Goal: Information Seeking & Learning: Learn about a topic

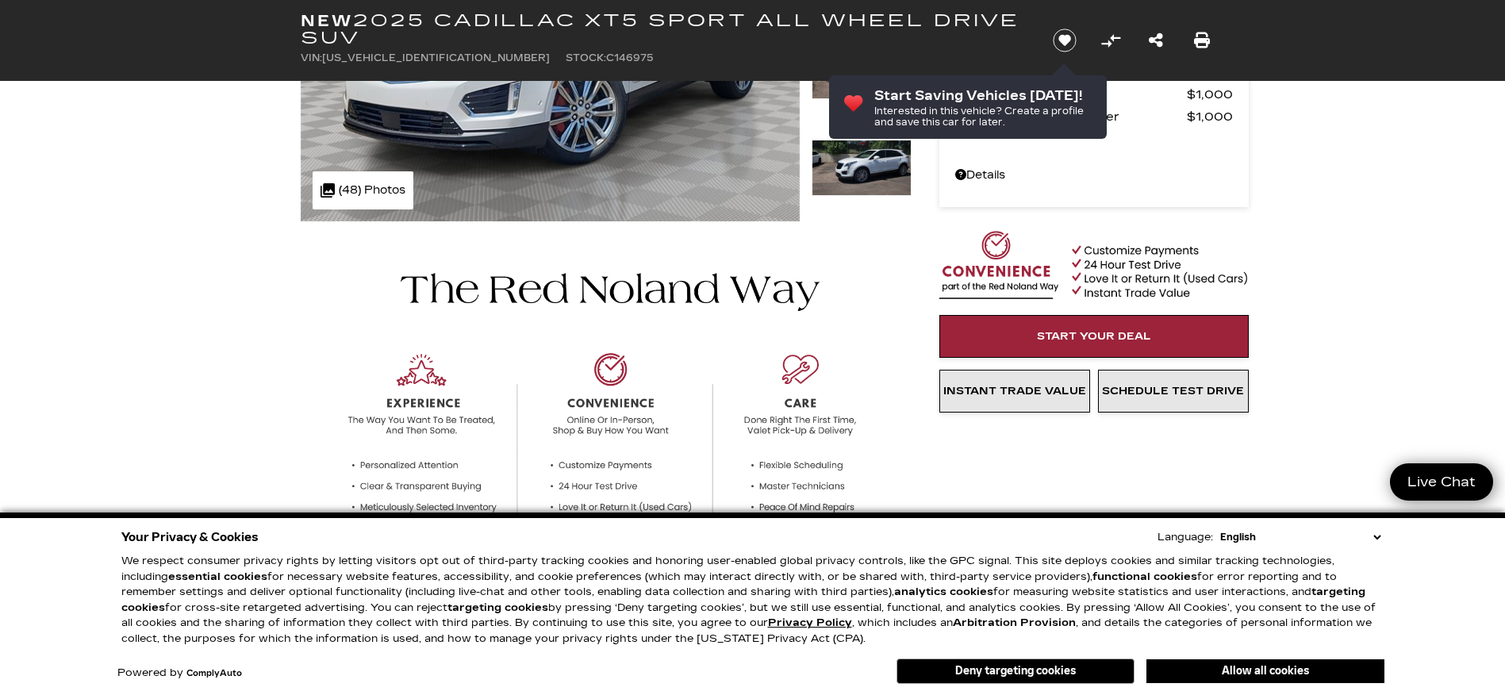
click at [1238, 667] on button "Allow all cookies" at bounding box center [1265, 671] width 238 height 24
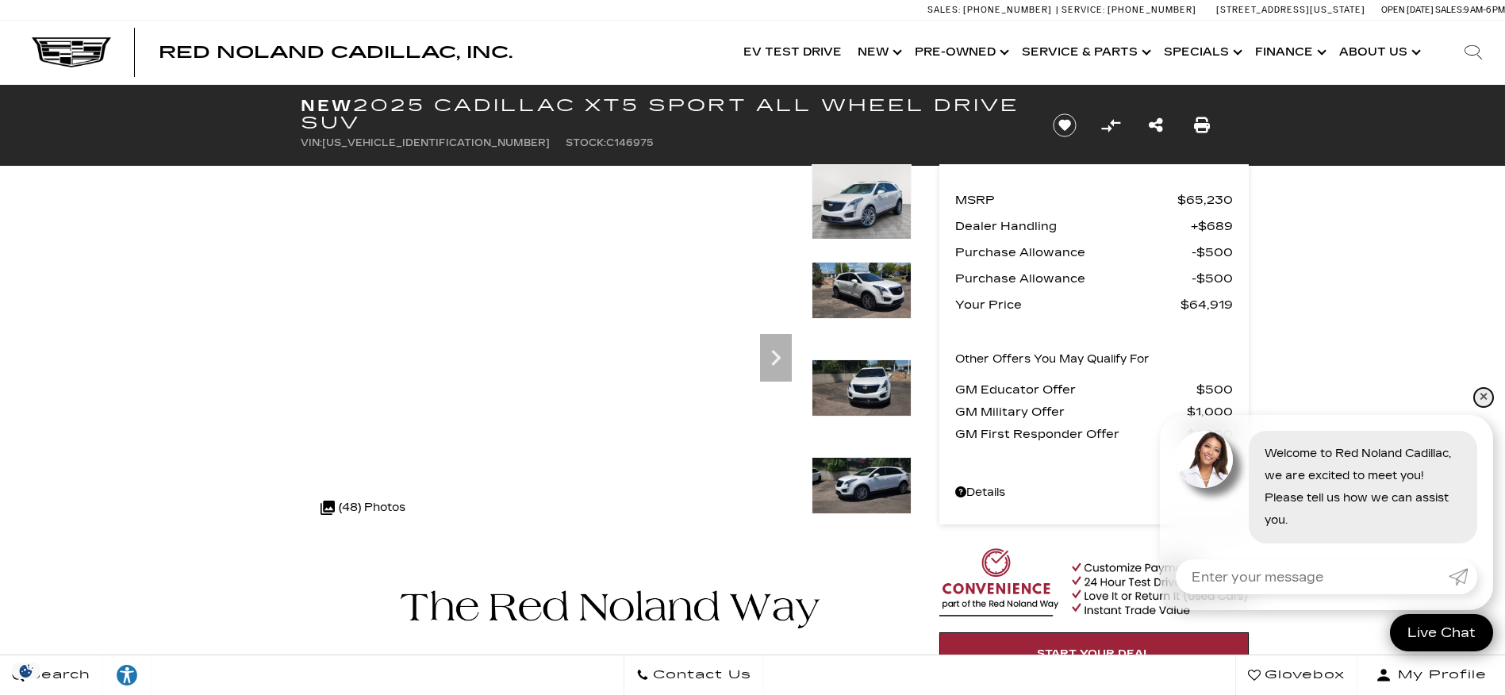
click at [1483, 395] on link "✕" at bounding box center [1483, 397] width 19 height 19
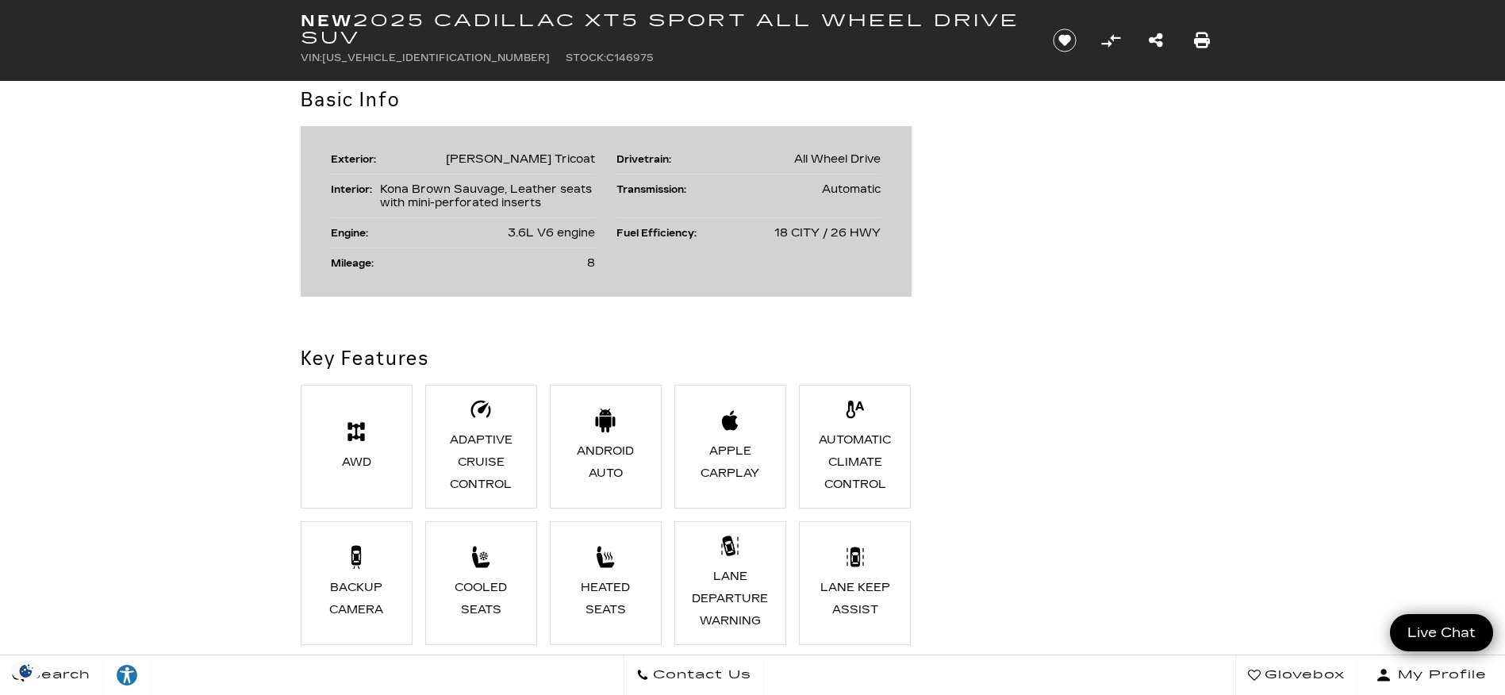
scroll to position [873, 0]
drag, startPoint x: 509, startPoint y: 232, endPoint x: 595, endPoint y: 232, distance: 85.7
click at [595, 232] on ul "Exterior: [PERSON_NAME] Tricoat Drivetrain: All Wheel Drive Interior: Kona Brow…" at bounding box center [606, 210] width 550 height 133
copy span "3.6L V6 engine"
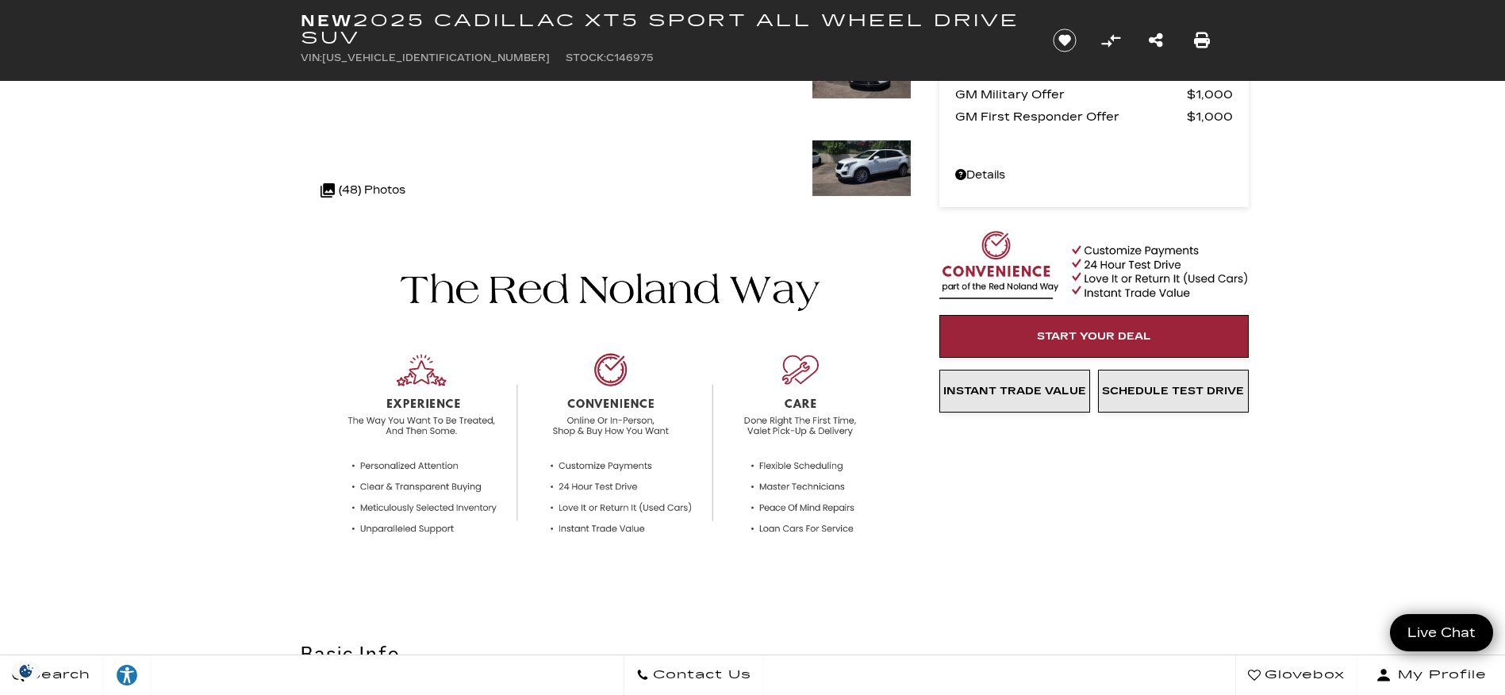
scroll to position [0, 0]
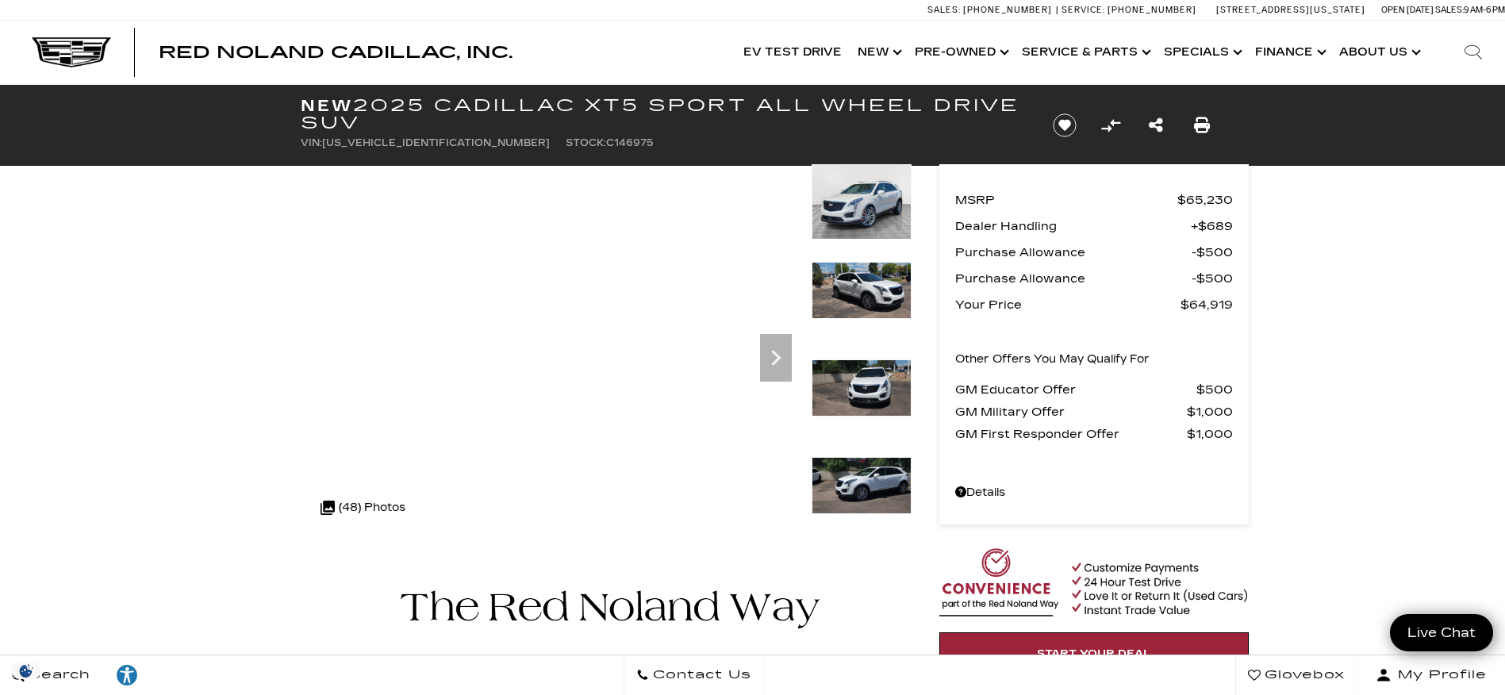
click at [371, 501] on div ".cls-1, .cls-3 { fill: #c50033; } .cls-1 { clip-rule: evenodd; } .cls-2 { clip-…" at bounding box center [363, 508] width 101 height 38
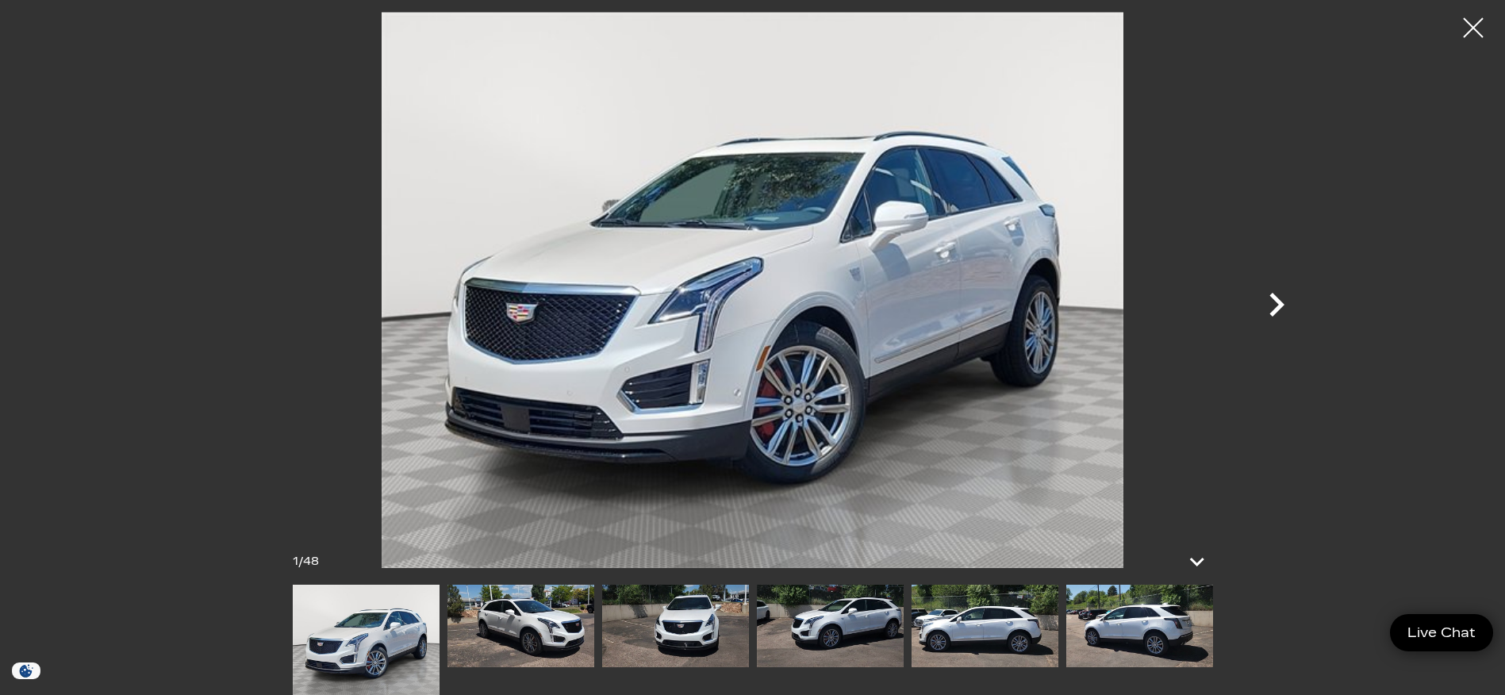
click at [1284, 301] on icon "Next" at bounding box center [1277, 305] width 48 height 48
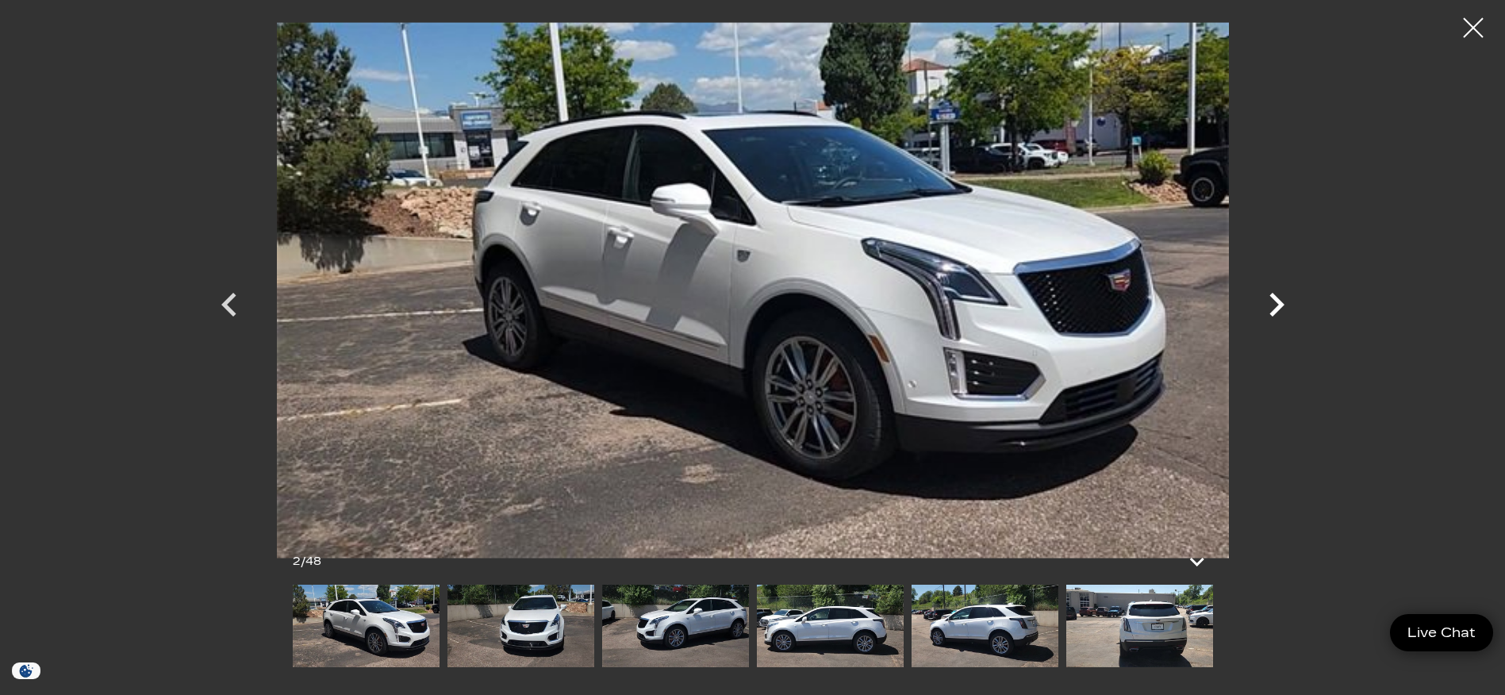
click at [1284, 301] on icon "Next" at bounding box center [1277, 305] width 48 height 48
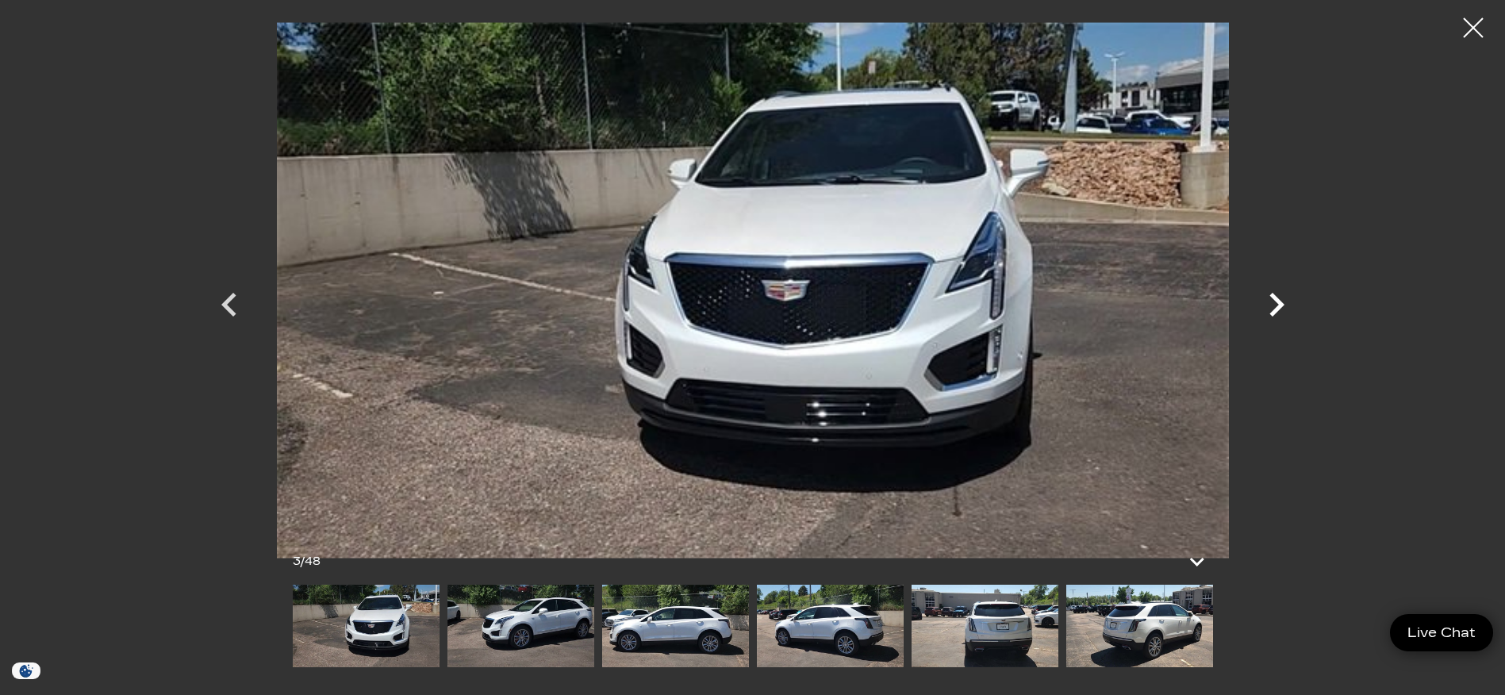
click at [1284, 301] on icon "Next" at bounding box center [1277, 305] width 48 height 48
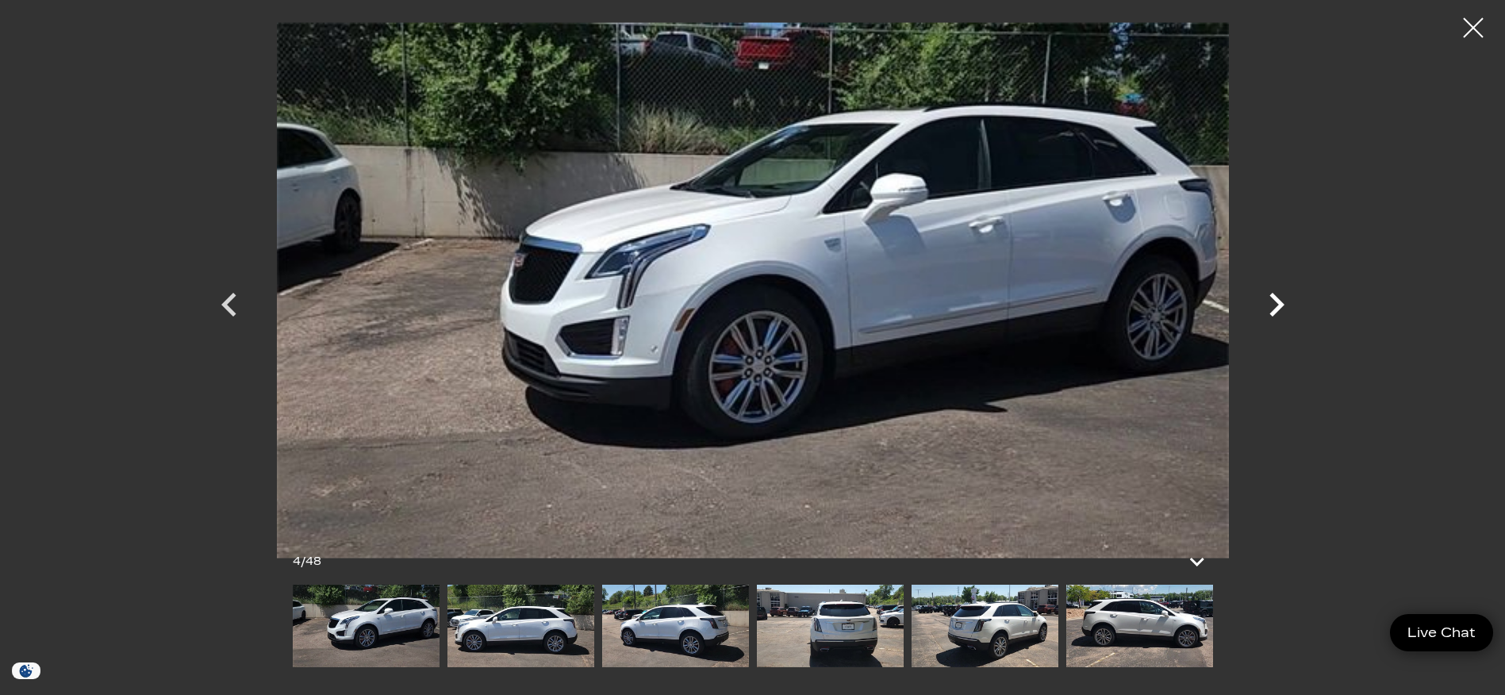
click at [1284, 301] on icon "Next" at bounding box center [1277, 305] width 48 height 48
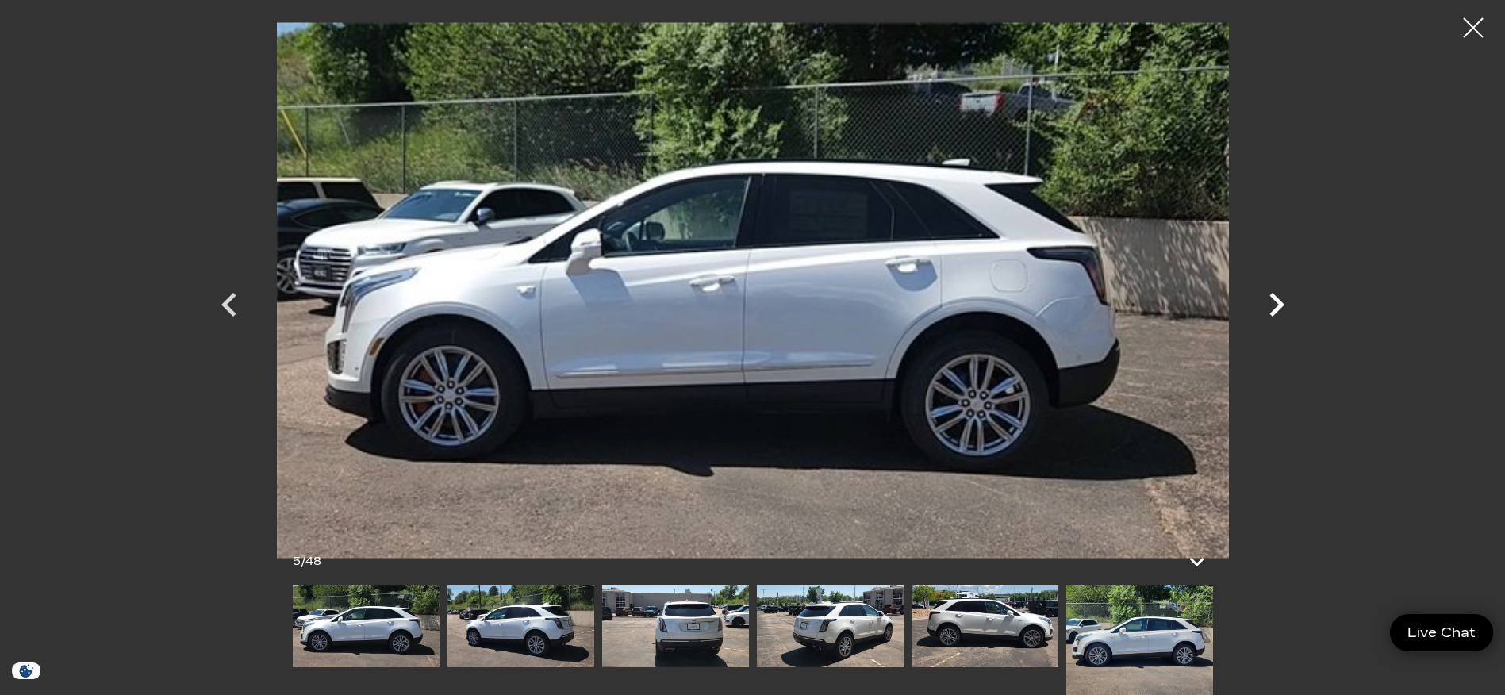
click at [1284, 301] on icon "Next" at bounding box center [1277, 305] width 48 height 48
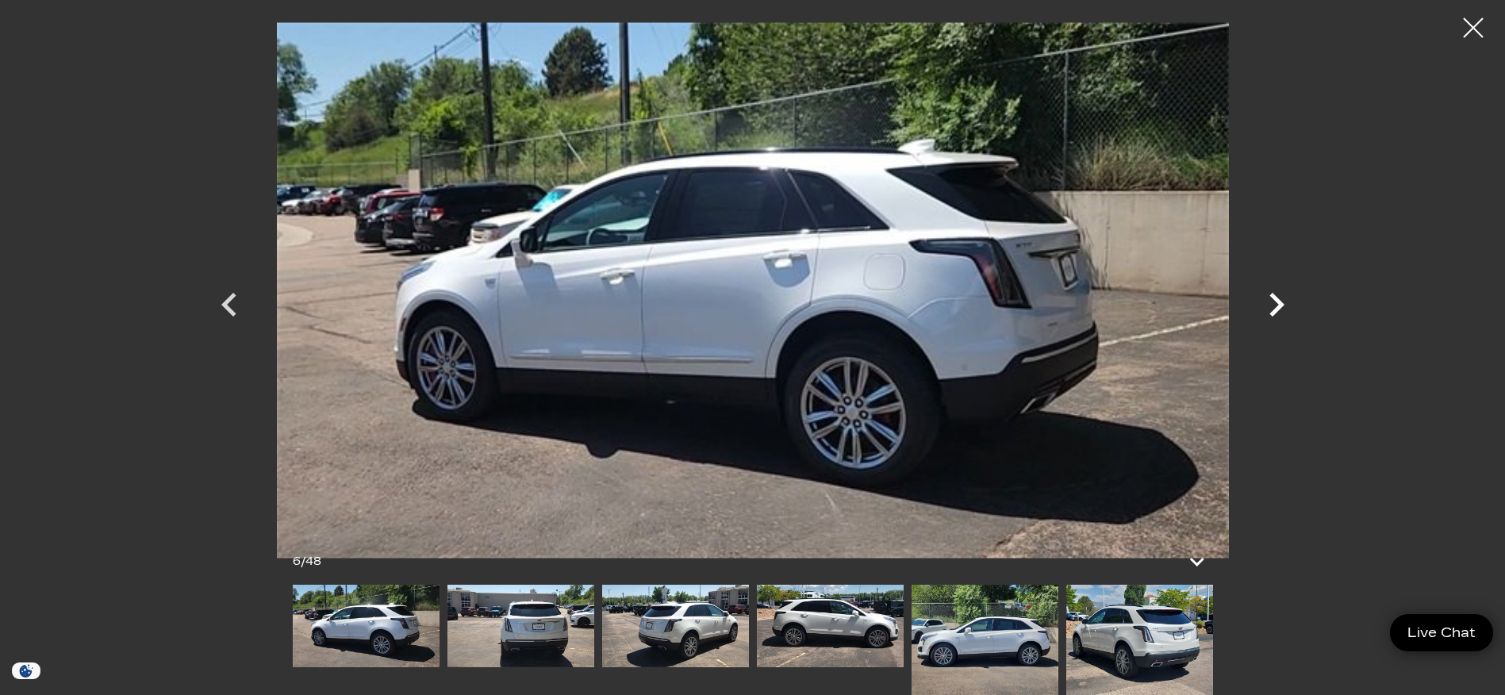
click at [1284, 301] on icon "Next" at bounding box center [1277, 305] width 48 height 48
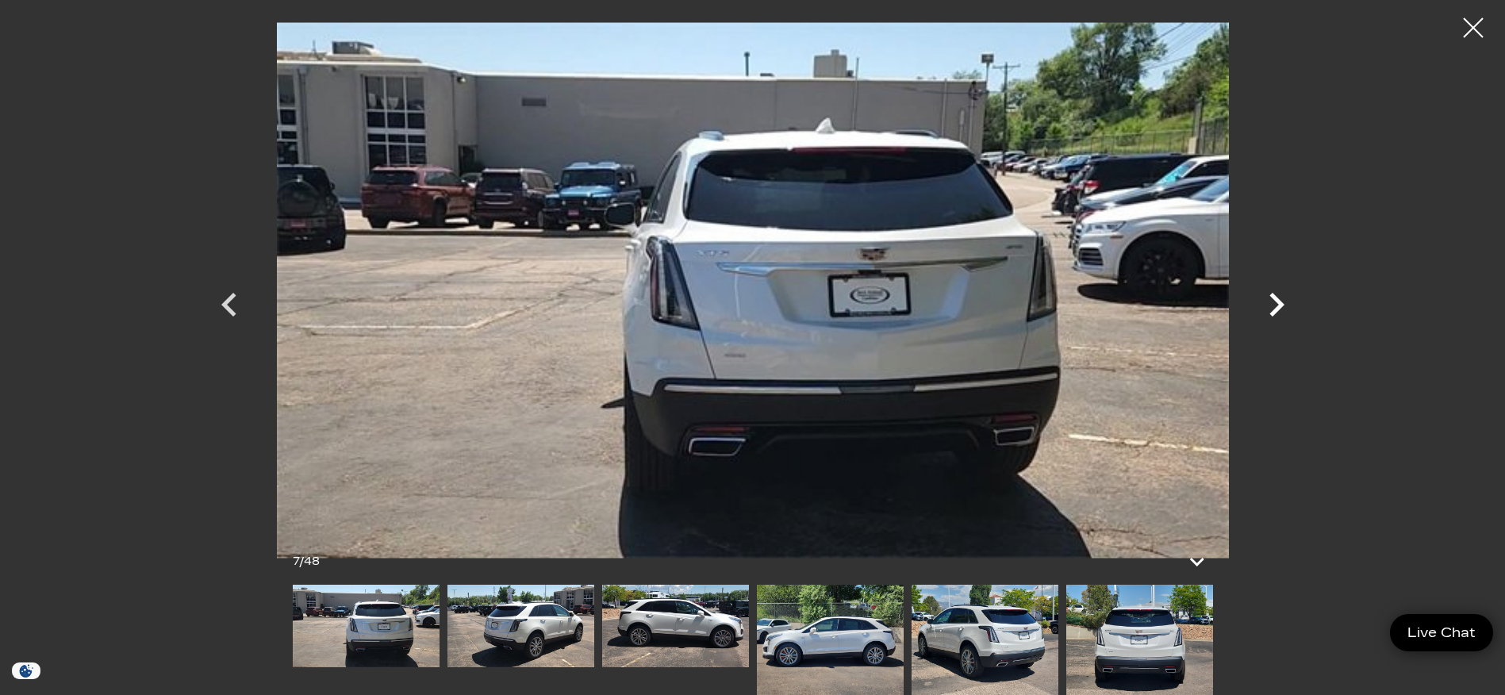
click at [1284, 301] on icon "Next" at bounding box center [1277, 305] width 48 height 48
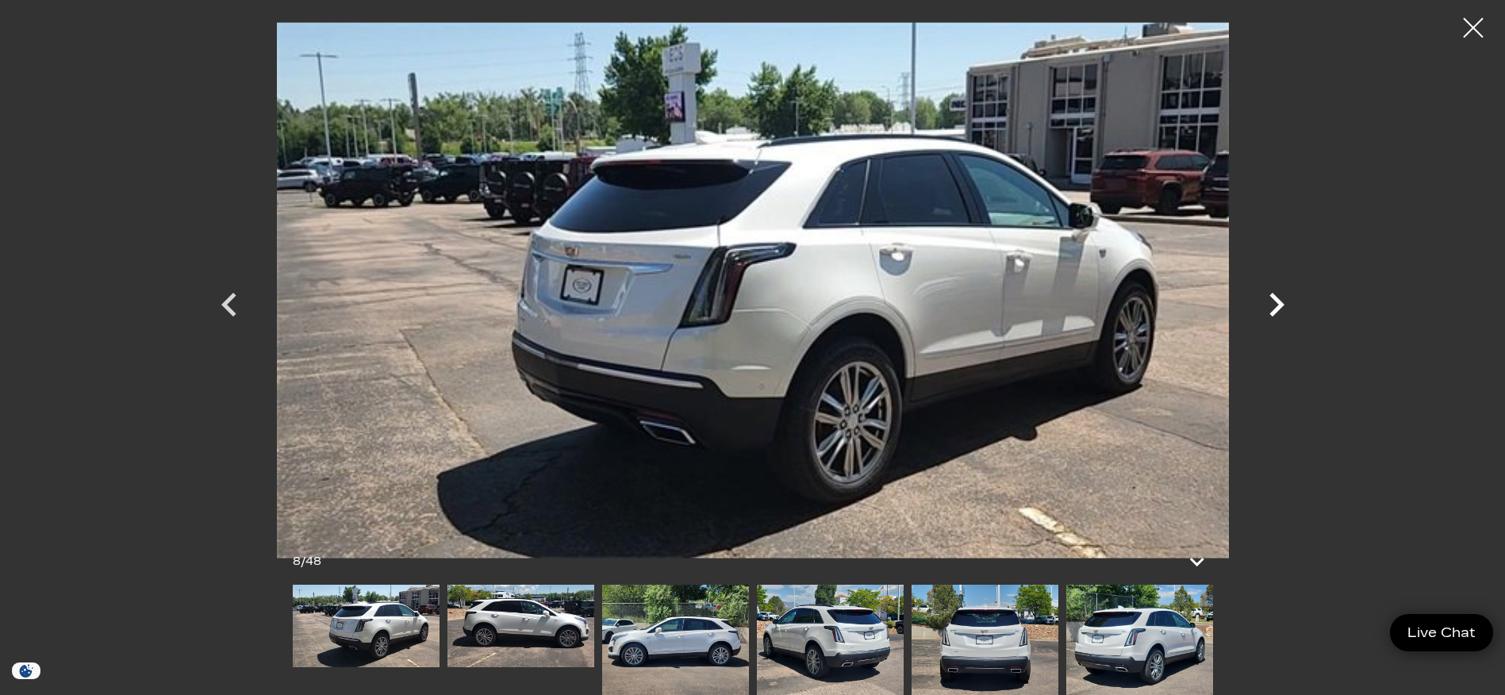
click at [1284, 301] on icon "Next" at bounding box center [1277, 305] width 48 height 48
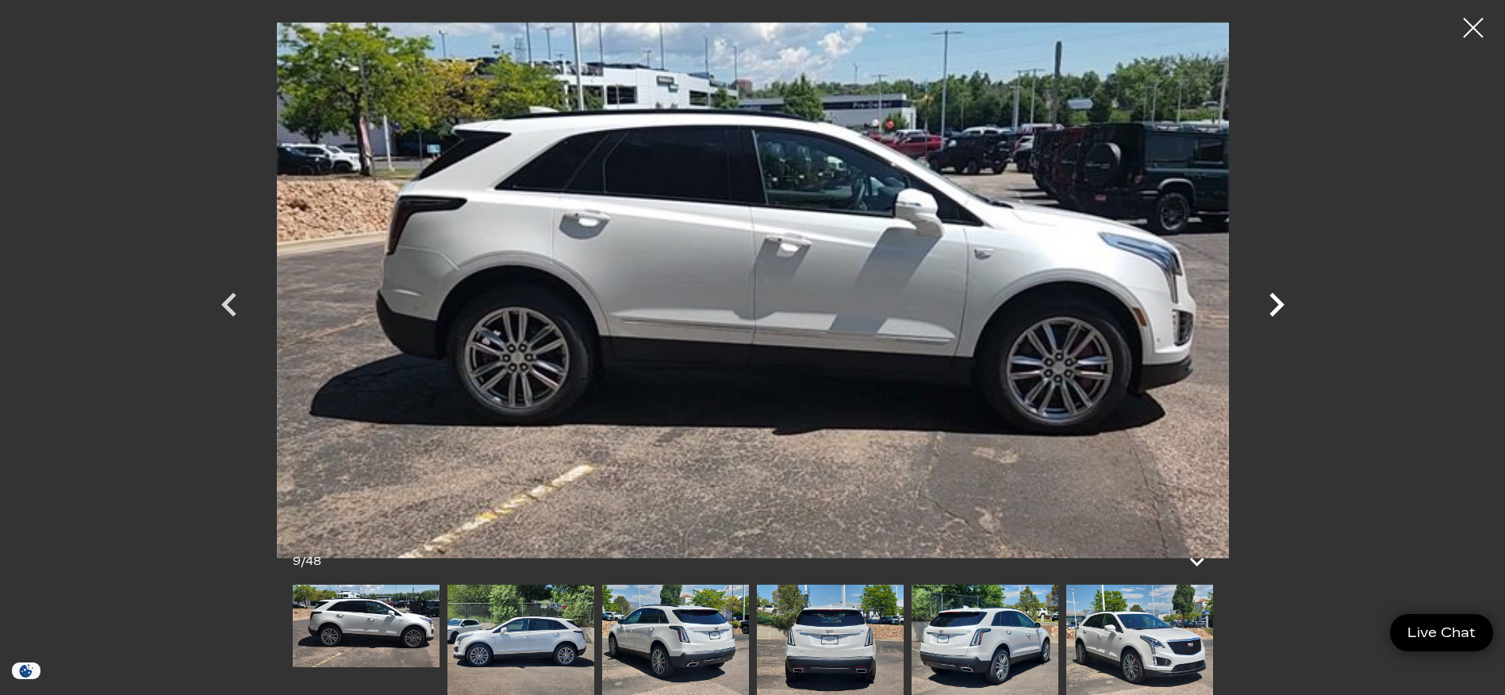
click at [1284, 301] on icon "Next" at bounding box center [1277, 305] width 48 height 48
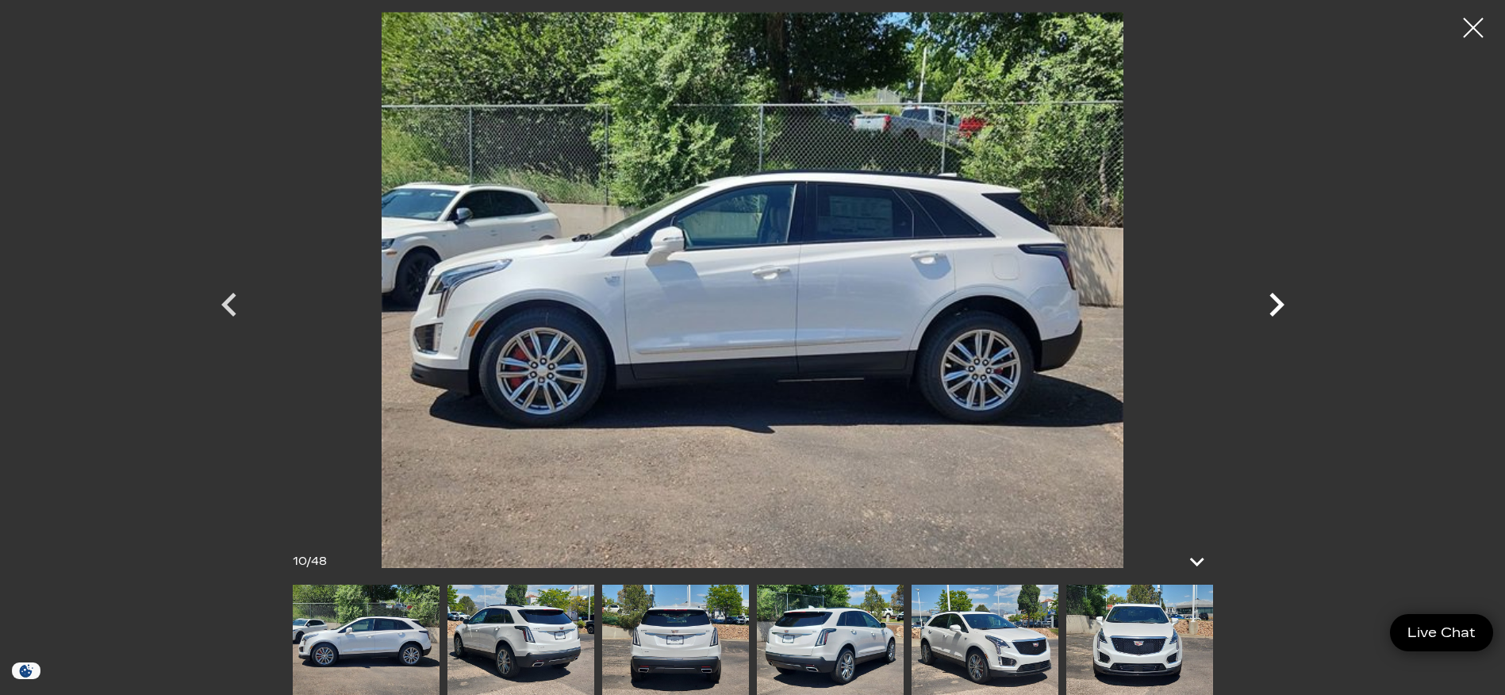
click at [1284, 301] on icon "Next" at bounding box center [1277, 305] width 48 height 48
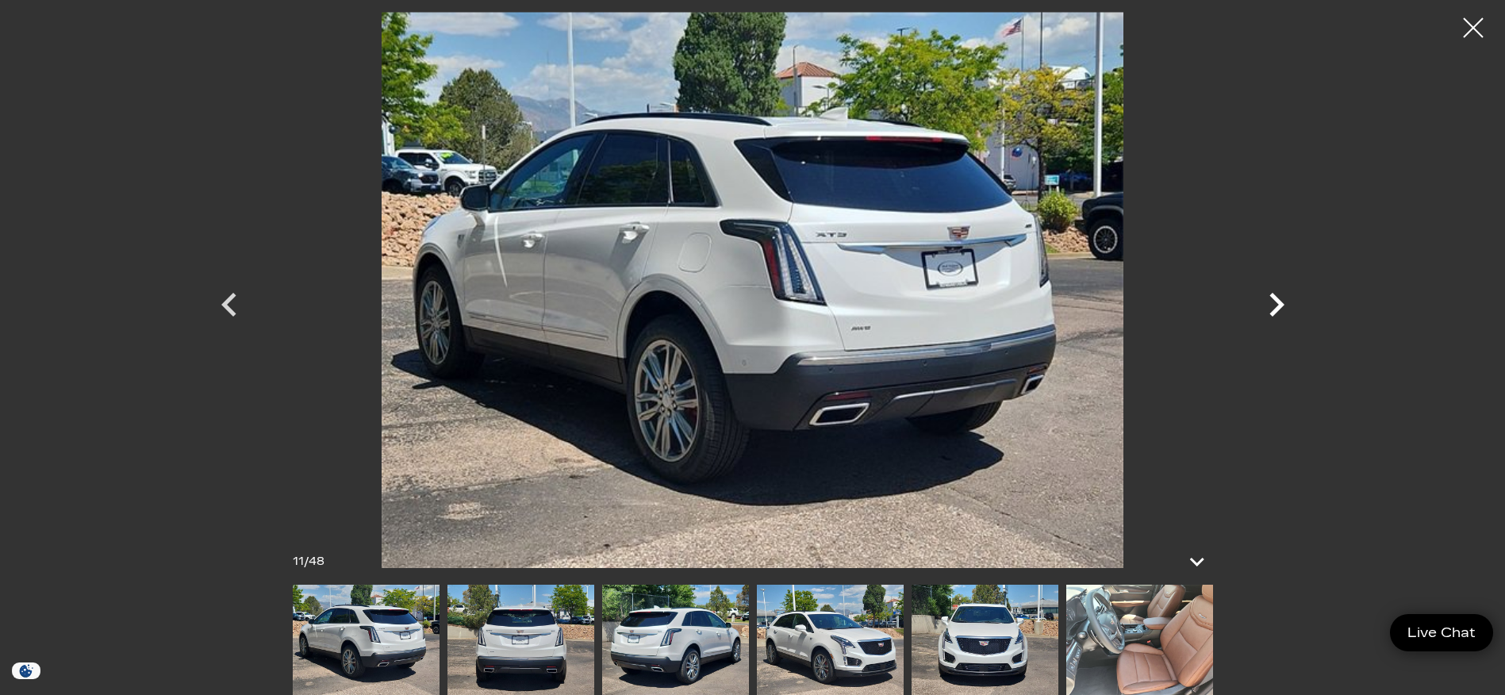
click at [1284, 301] on icon "Next" at bounding box center [1277, 305] width 48 height 48
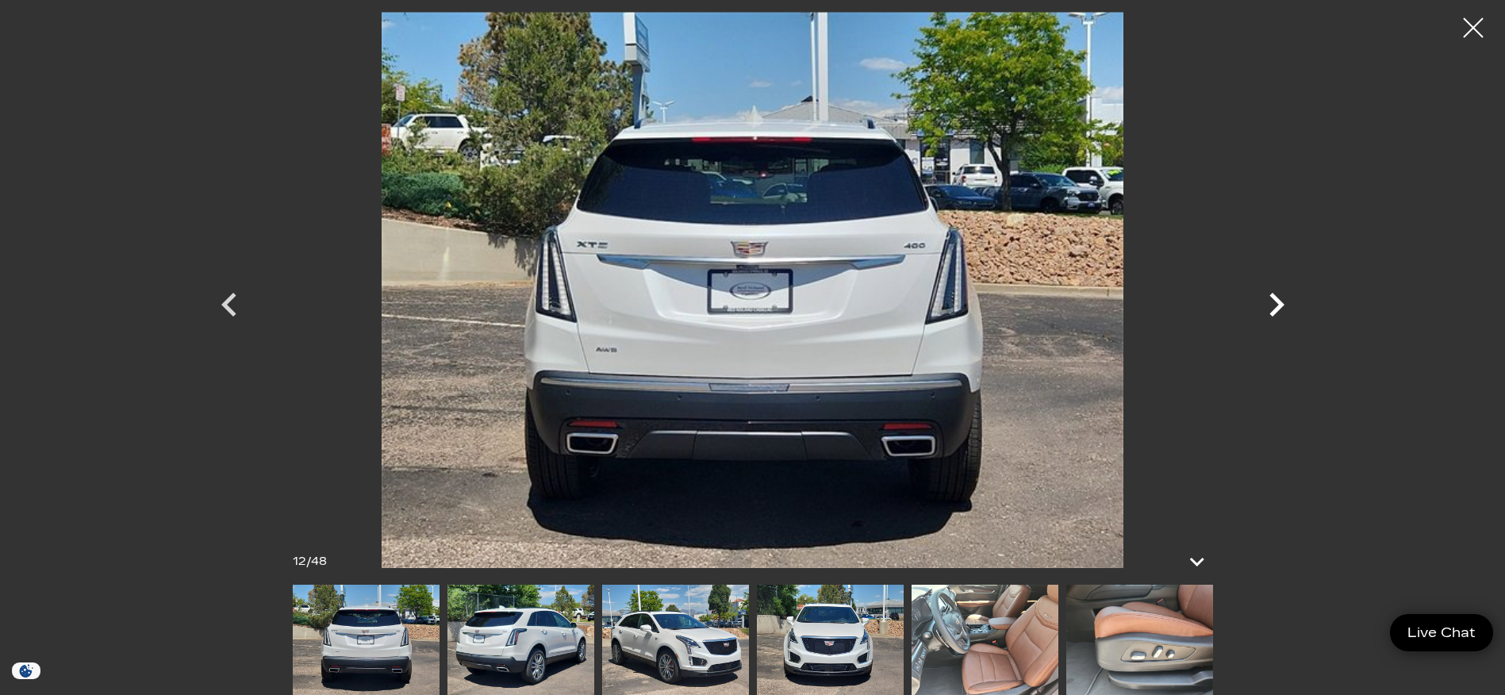
click at [1284, 301] on icon "Next" at bounding box center [1277, 305] width 48 height 48
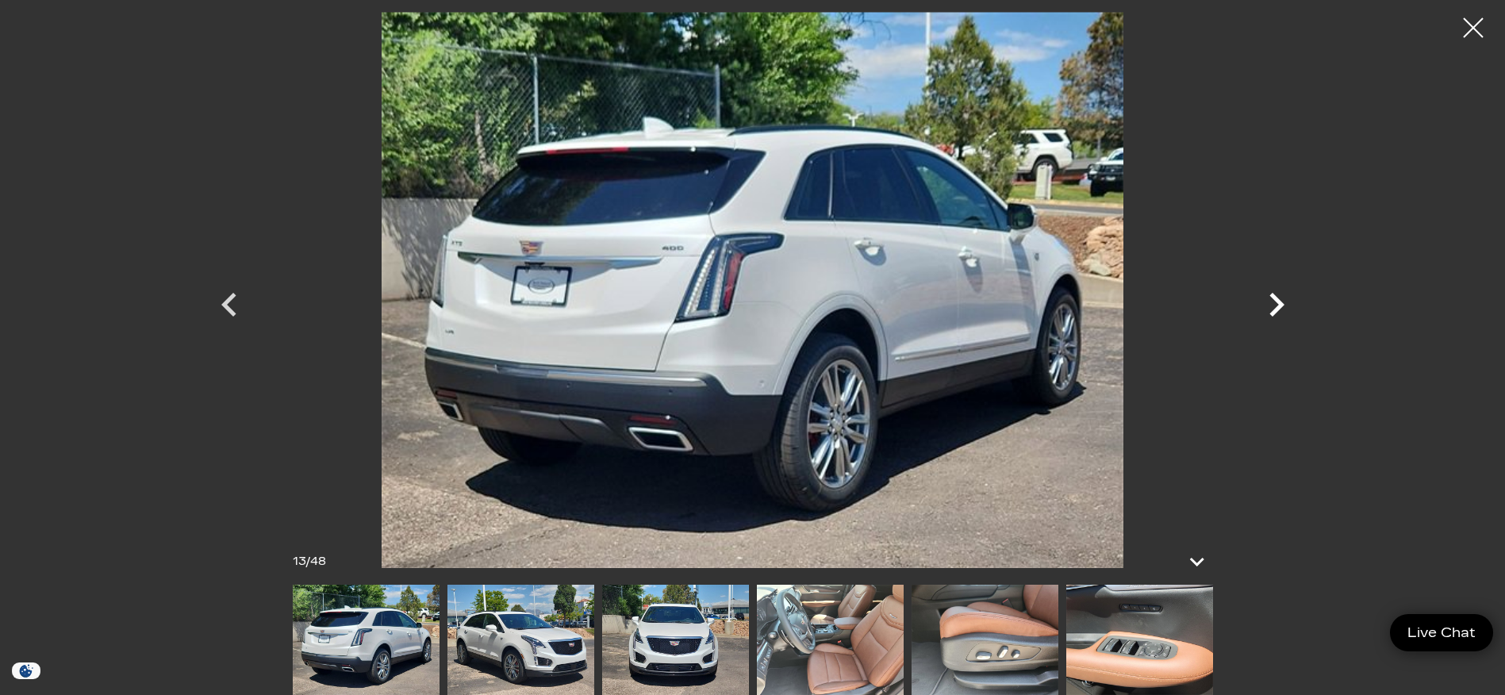
click at [1284, 301] on icon "Next" at bounding box center [1277, 305] width 48 height 48
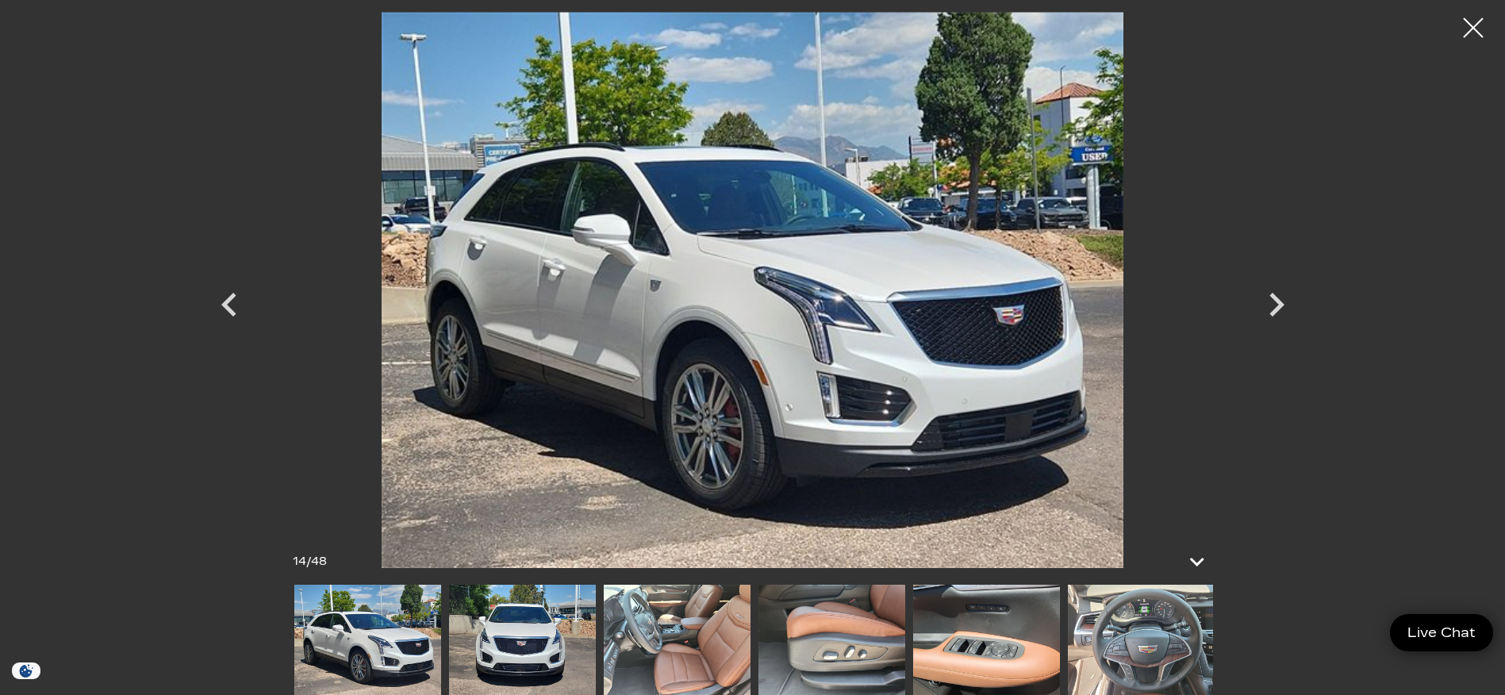
click at [644, 634] on img at bounding box center [677, 640] width 147 height 110
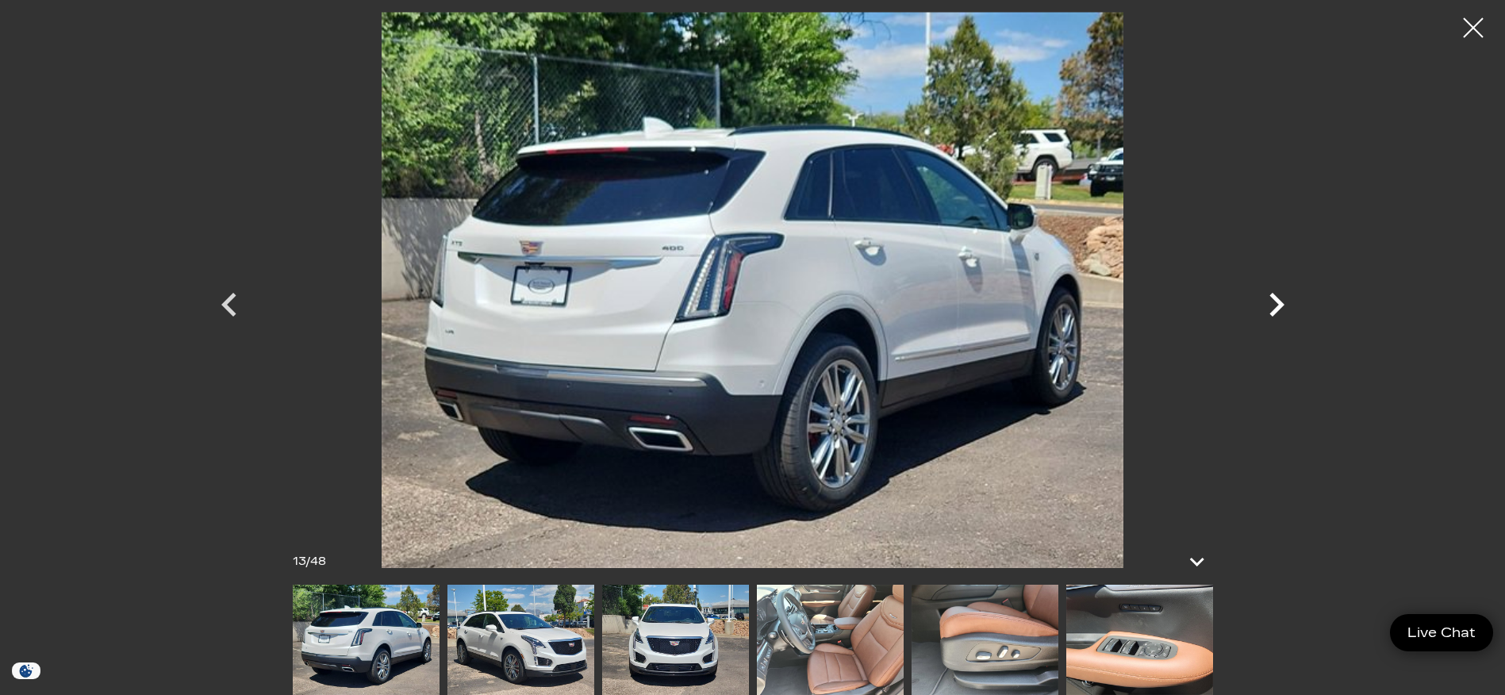
click at [1274, 302] on icon "Next" at bounding box center [1277, 305] width 48 height 48
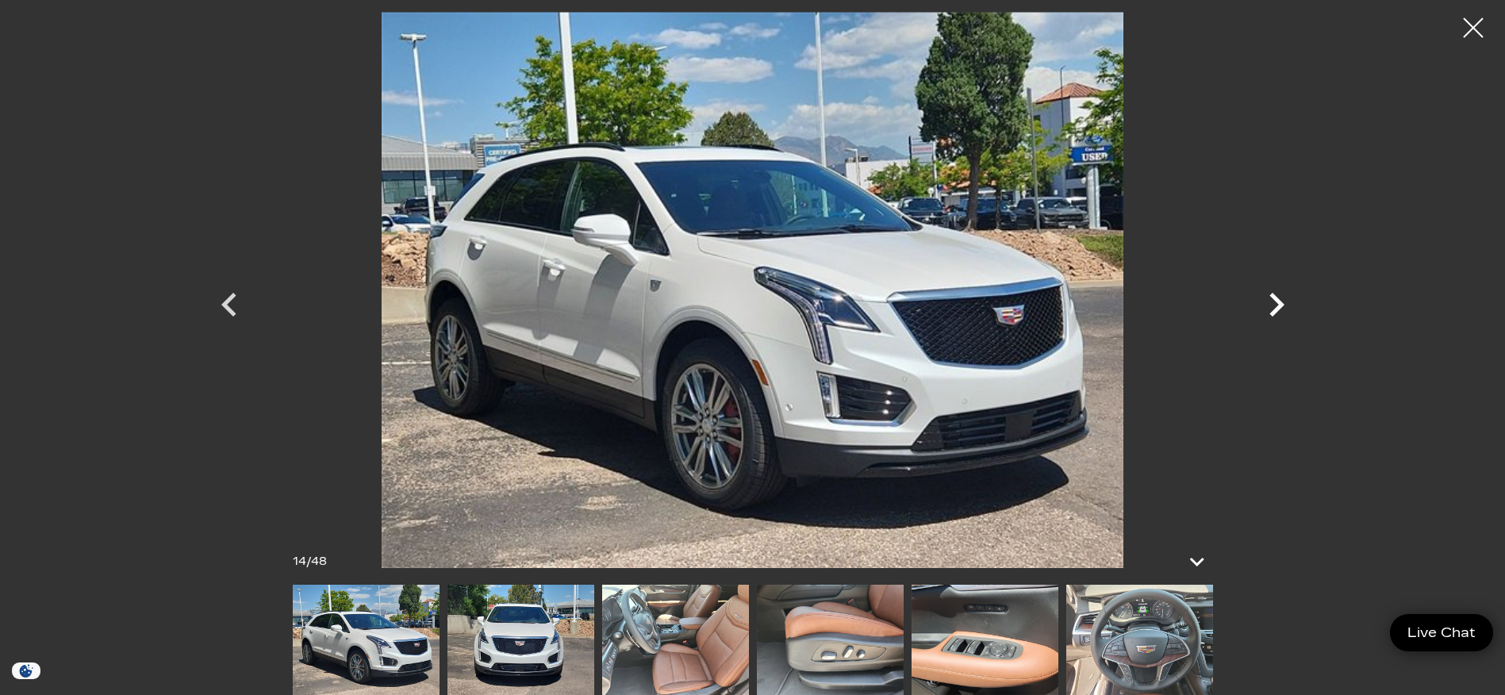
click at [1274, 303] on icon "Next" at bounding box center [1277, 305] width 48 height 48
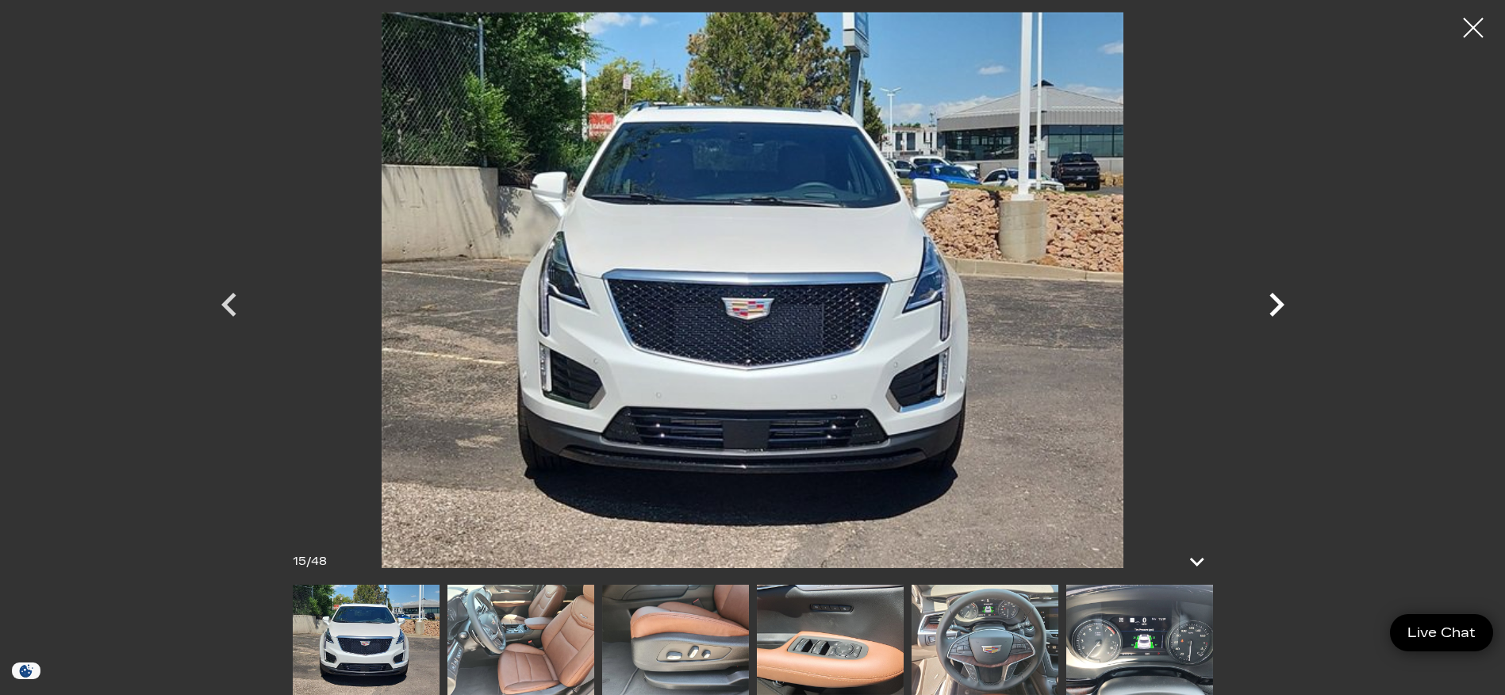
click at [1274, 303] on icon "Next" at bounding box center [1277, 305] width 48 height 48
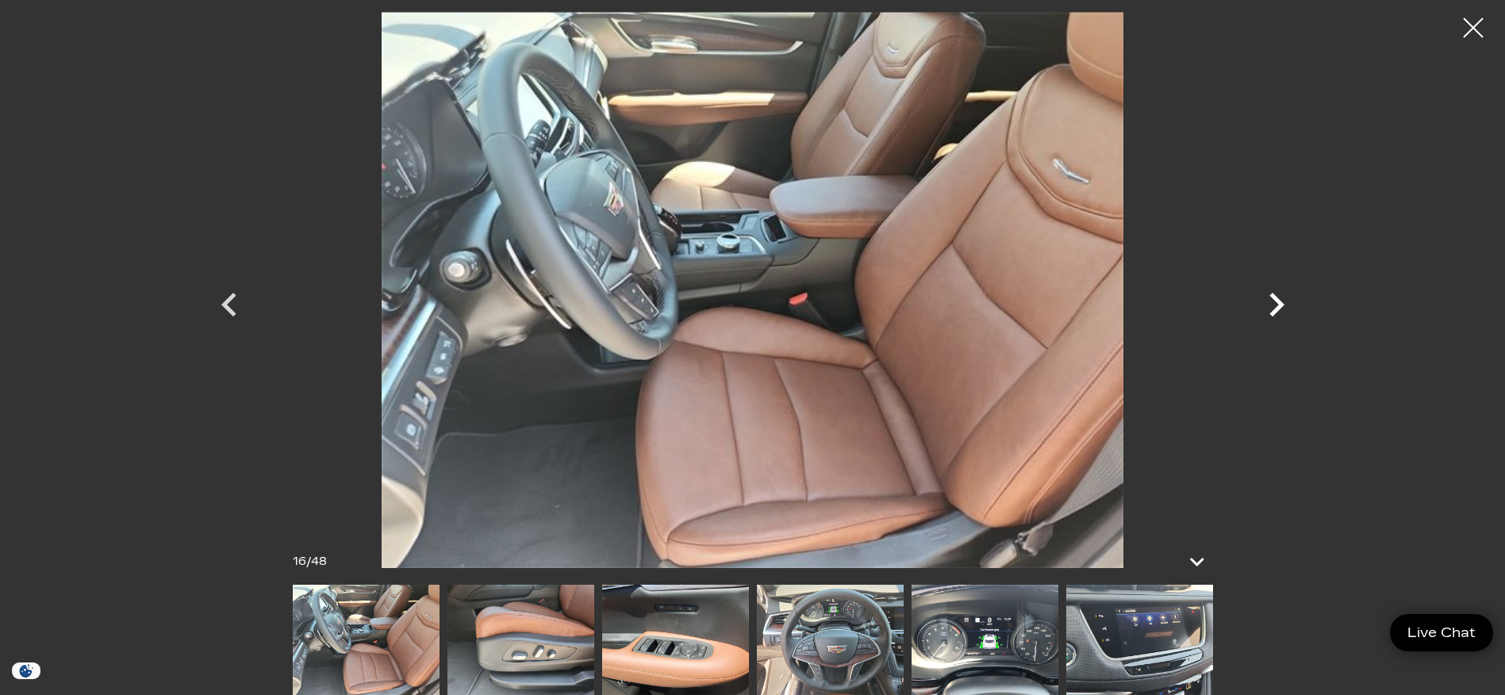
click at [1274, 303] on icon "Next" at bounding box center [1277, 305] width 48 height 48
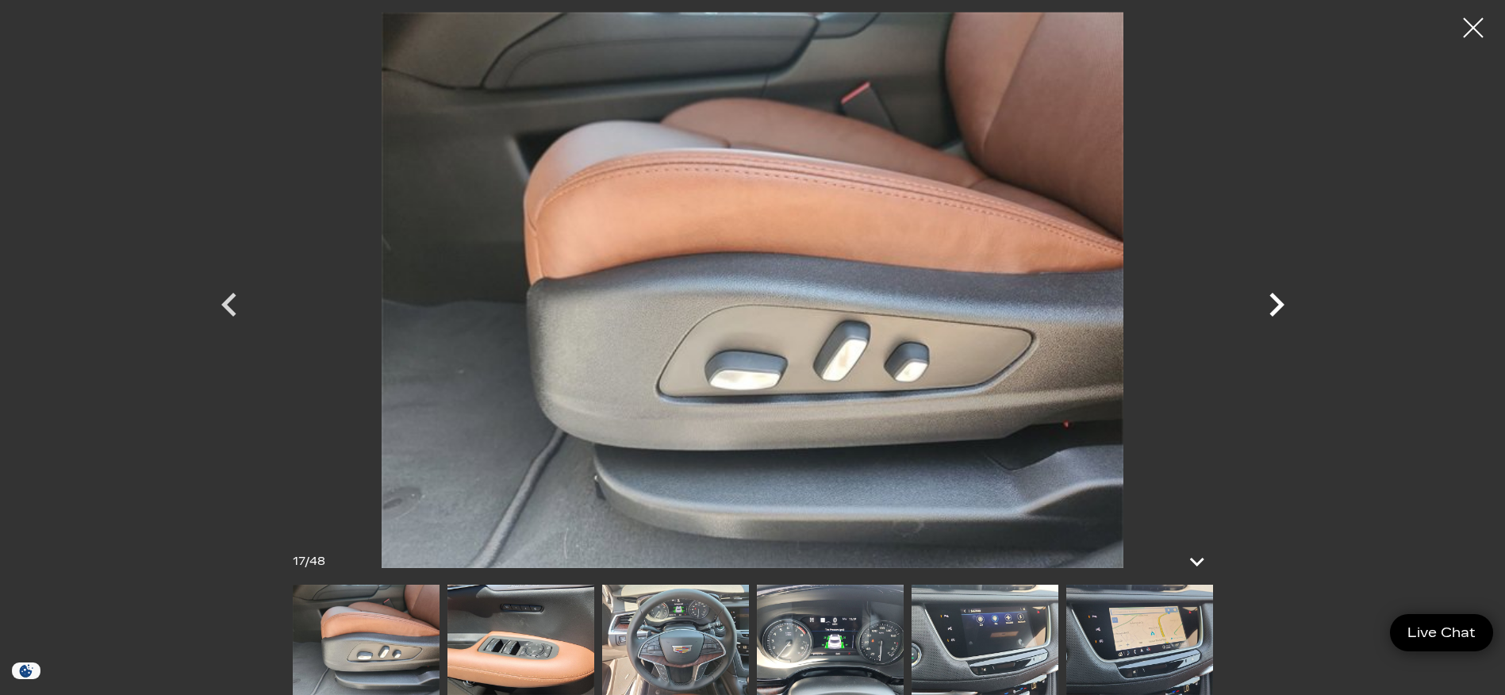
click at [1274, 303] on icon "Next" at bounding box center [1277, 305] width 48 height 48
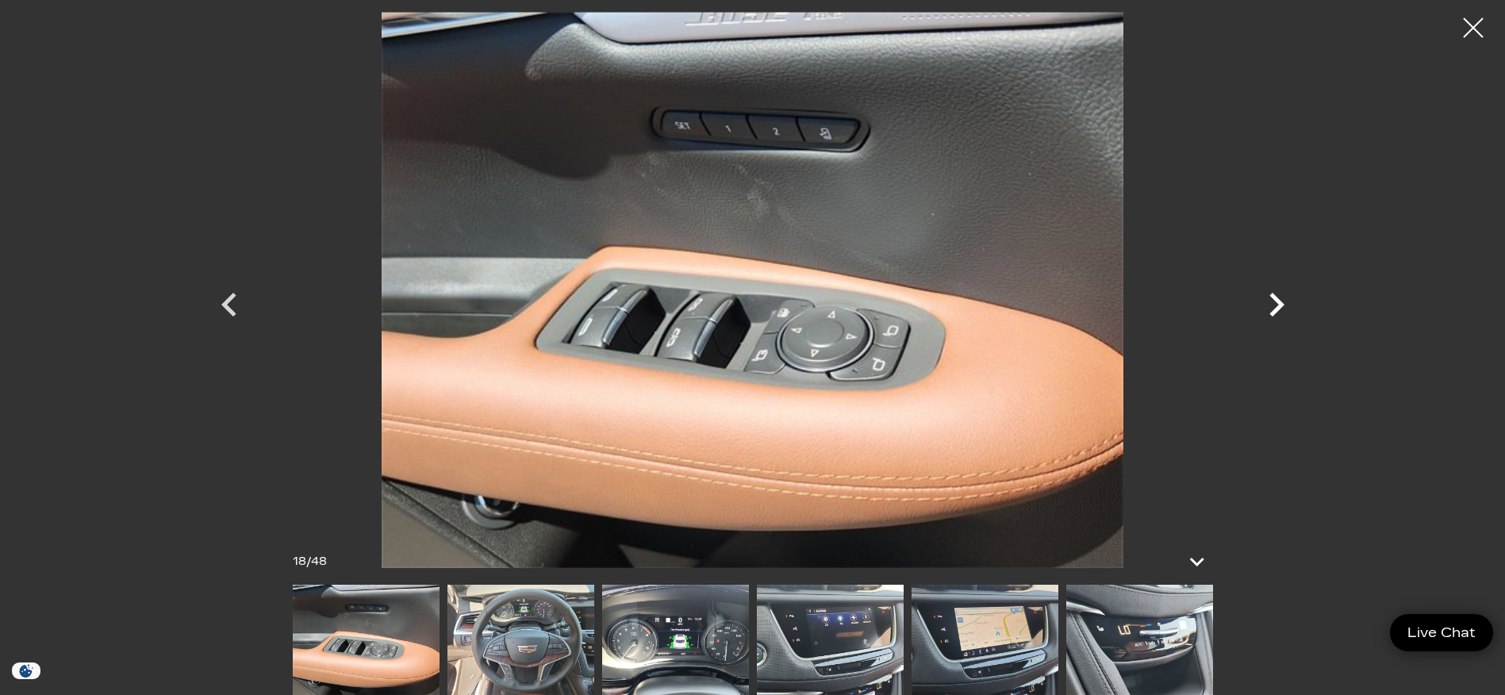
click at [1274, 303] on icon "Next" at bounding box center [1277, 305] width 48 height 48
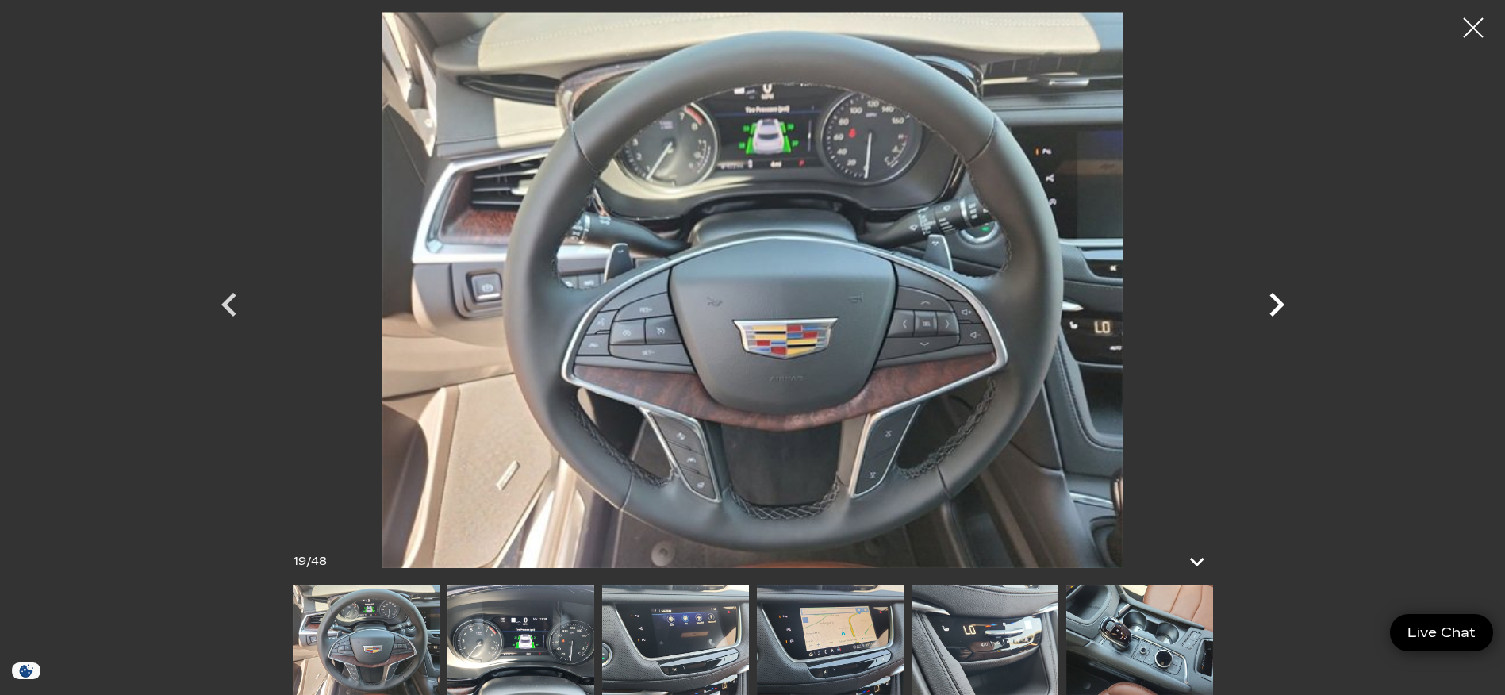
click at [1274, 303] on icon "Next" at bounding box center [1277, 305] width 48 height 48
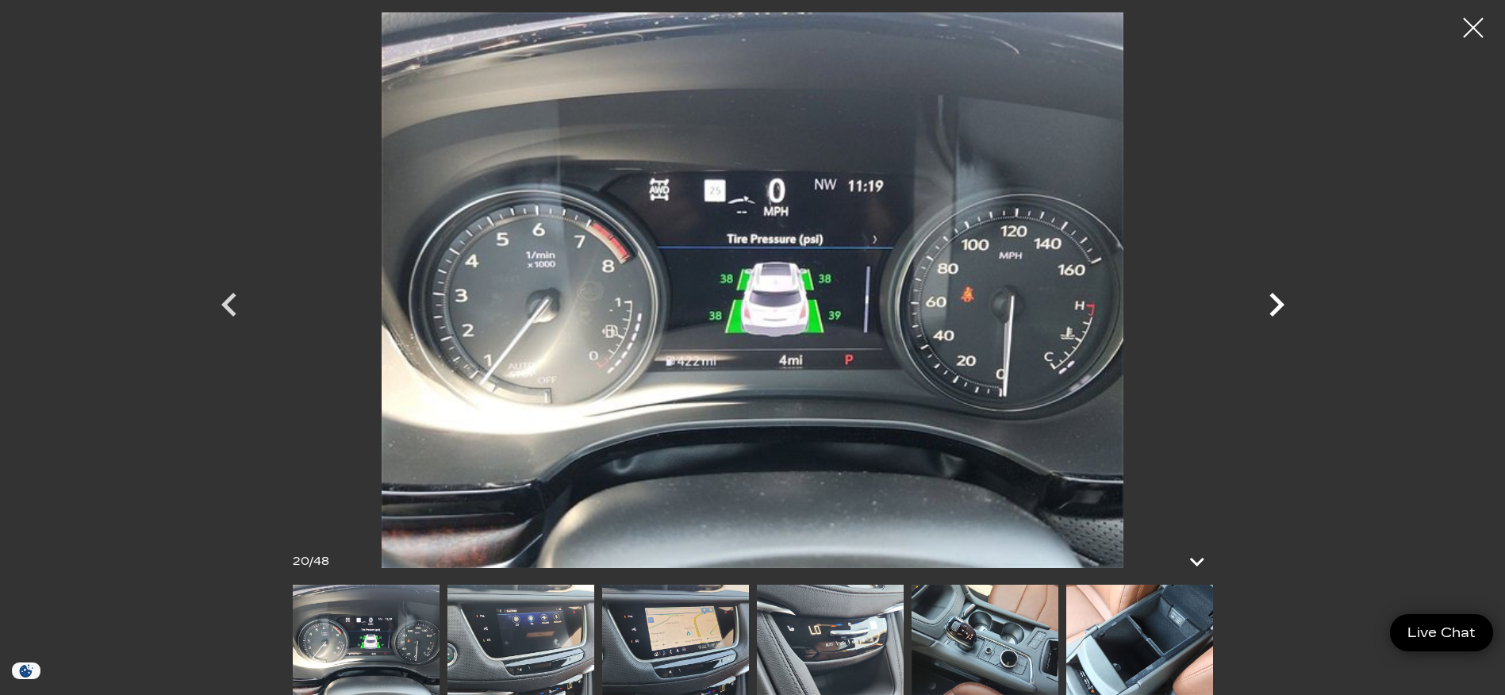
click at [1274, 303] on icon "Next" at bounding box center [1277, 305] width 48 height 48
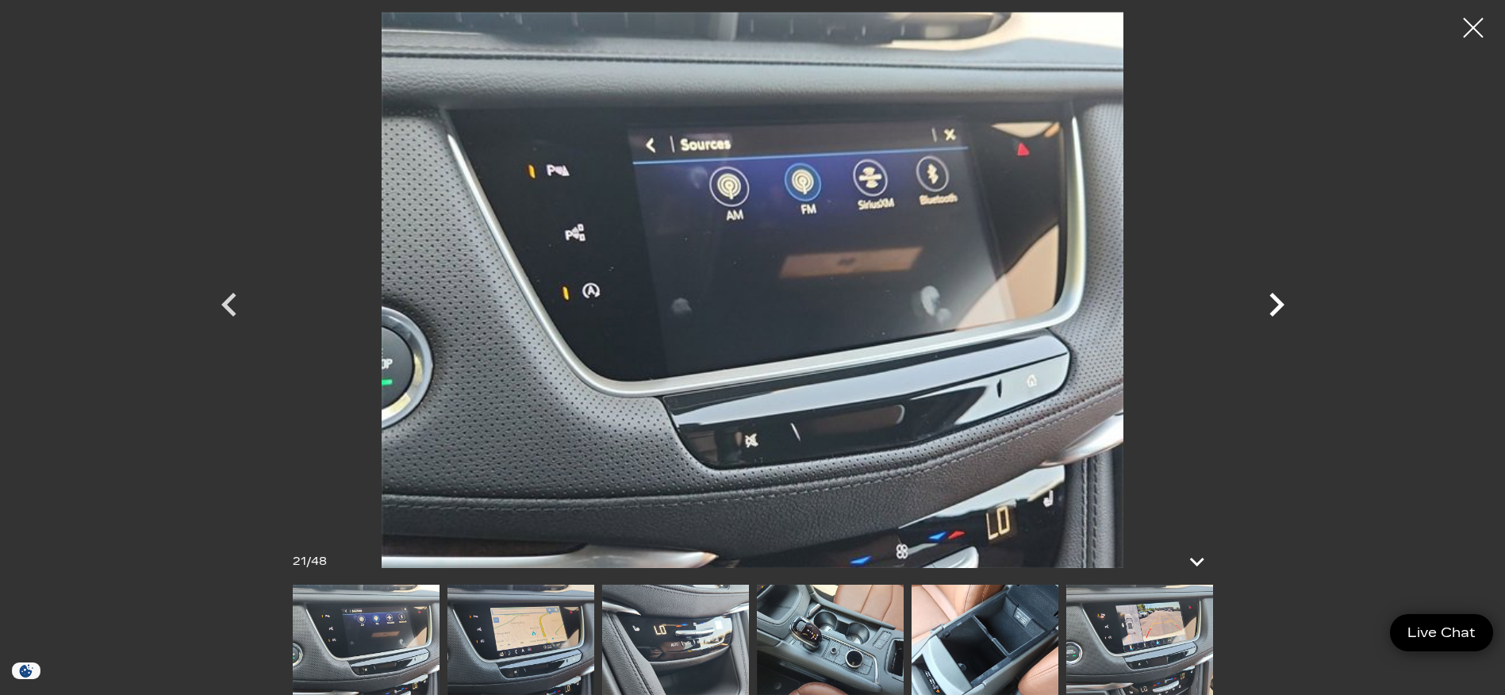
click at [1274, 303] on icon "Next" at bounding box center [1277, 305] width 48 height 48
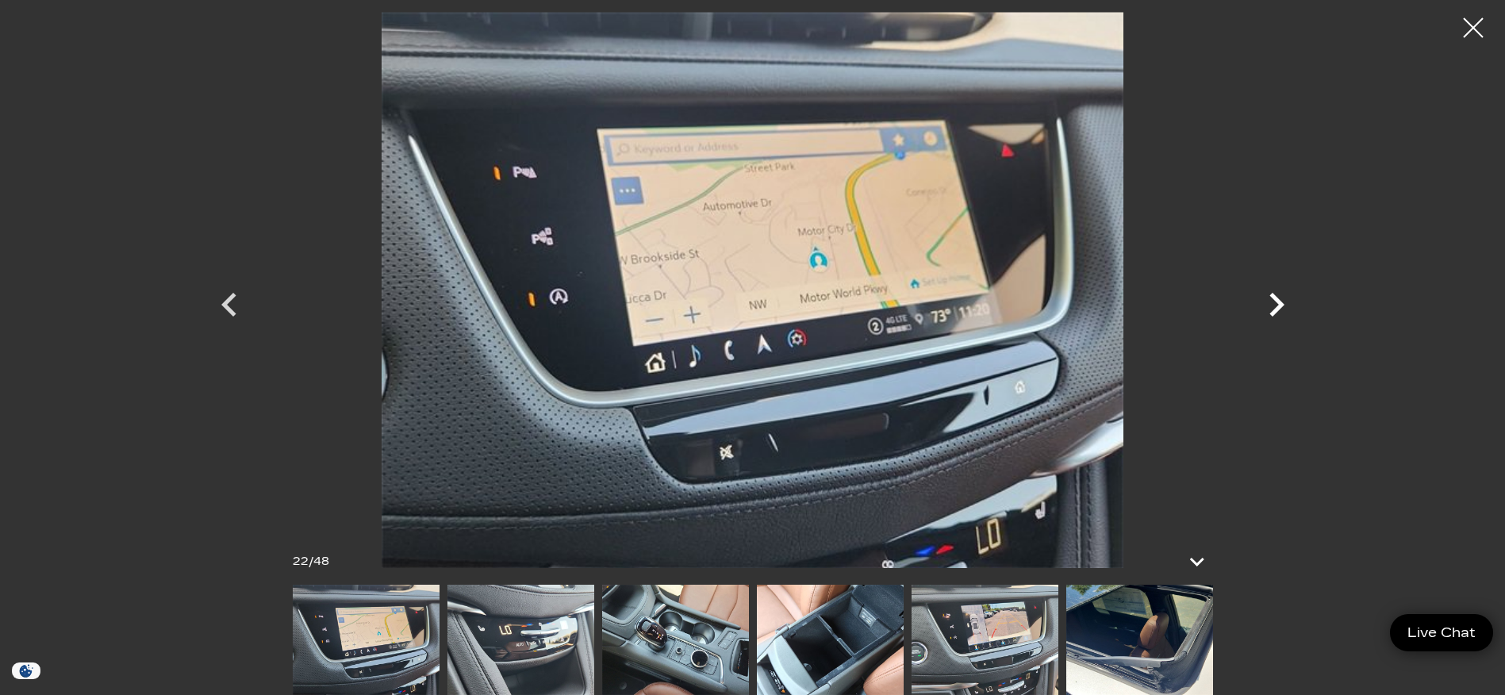
click at [1274, 303] on icon "Next" at bounding box center [1277, 305] width 48 height 48
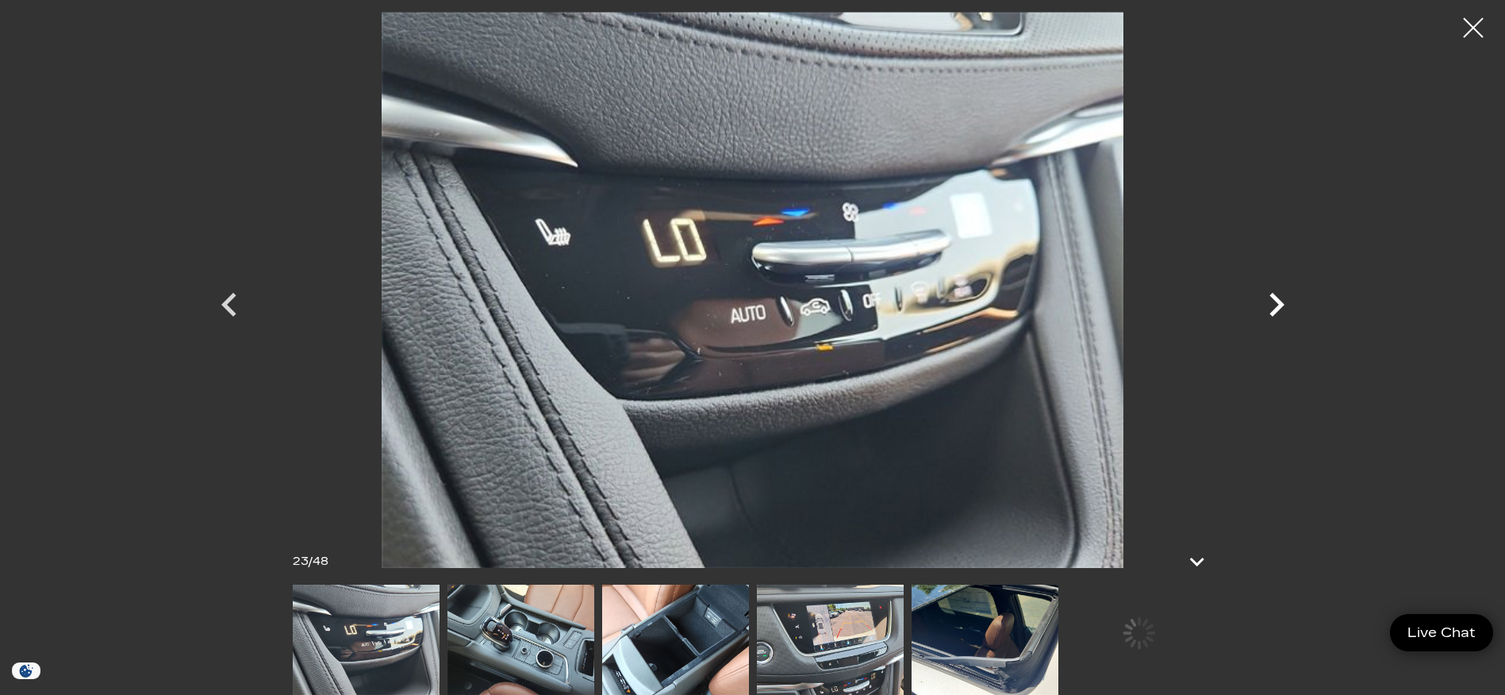
click at [1274, 303] on icon "Next" at bounding box center [1277, 305] width 48 height 48
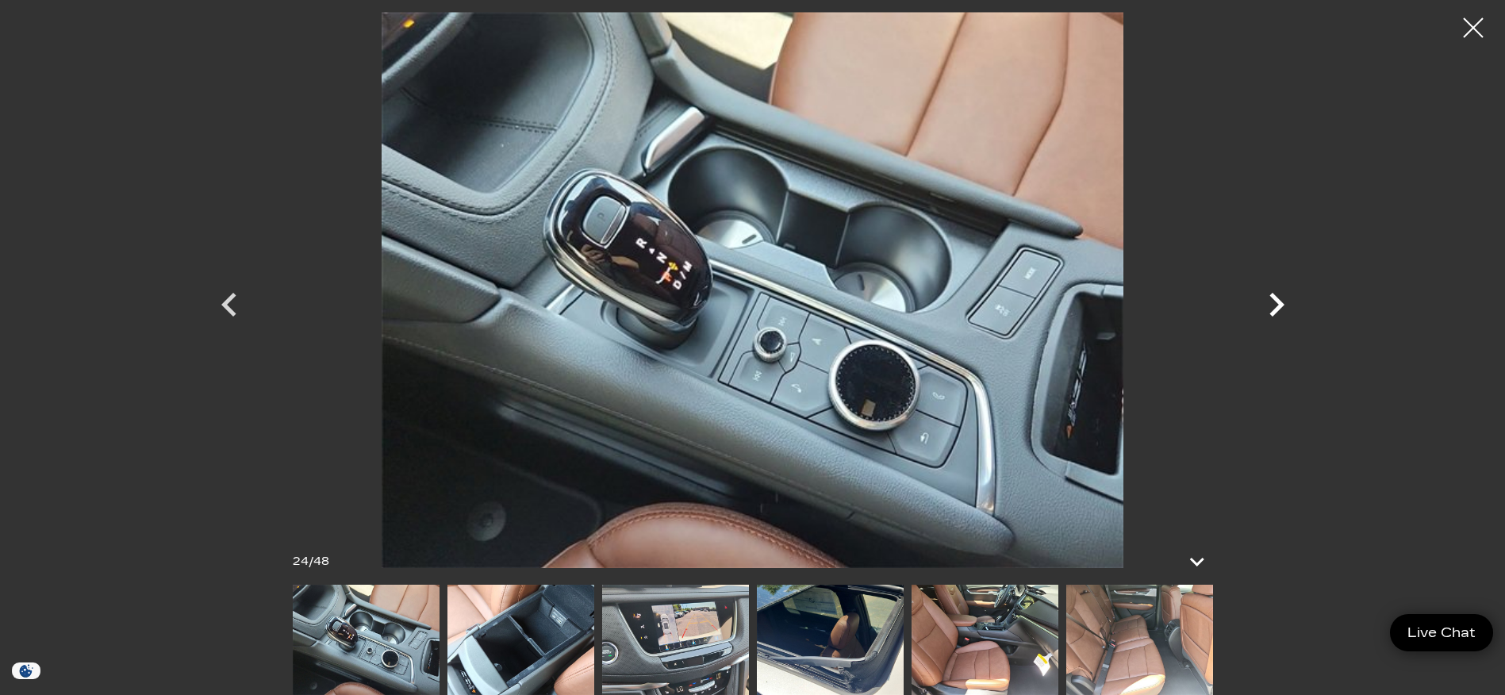
click at [1274, 303] on icon "Next" at bounding box center [1277, 305] width 48 height 48
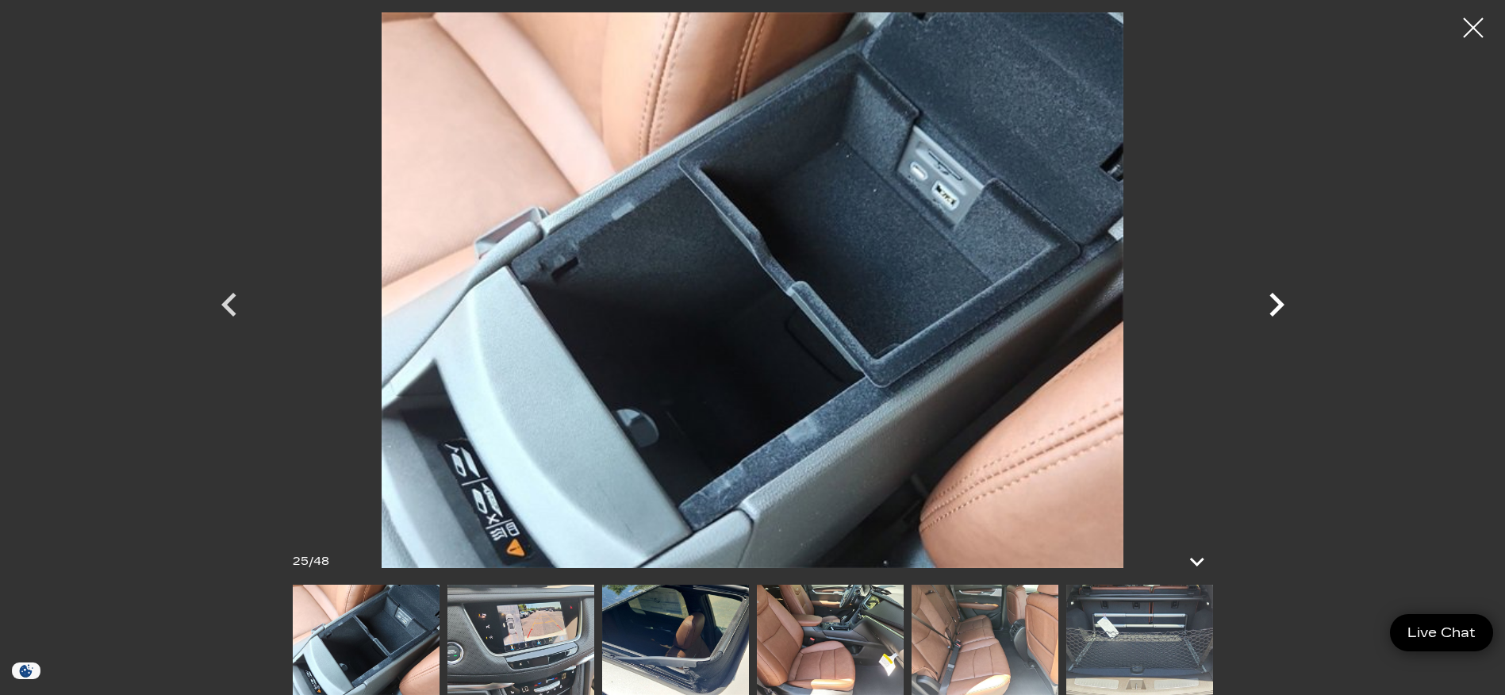
click at [1274, 303] on icon "Next" at bounding box center [1277, 305] width 48 height 48
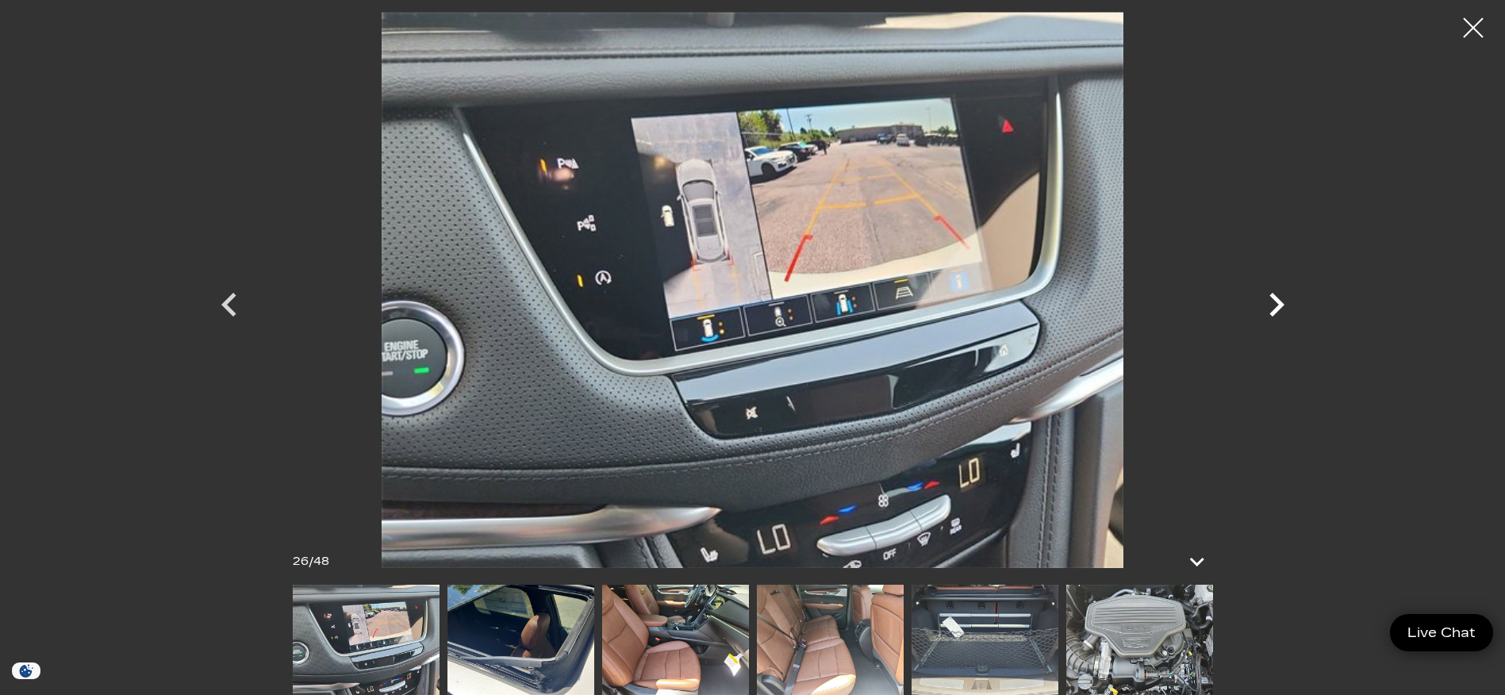
click at [1274, 303] on icon "Next" at bounding box center [1277, 305] width 48 height 48
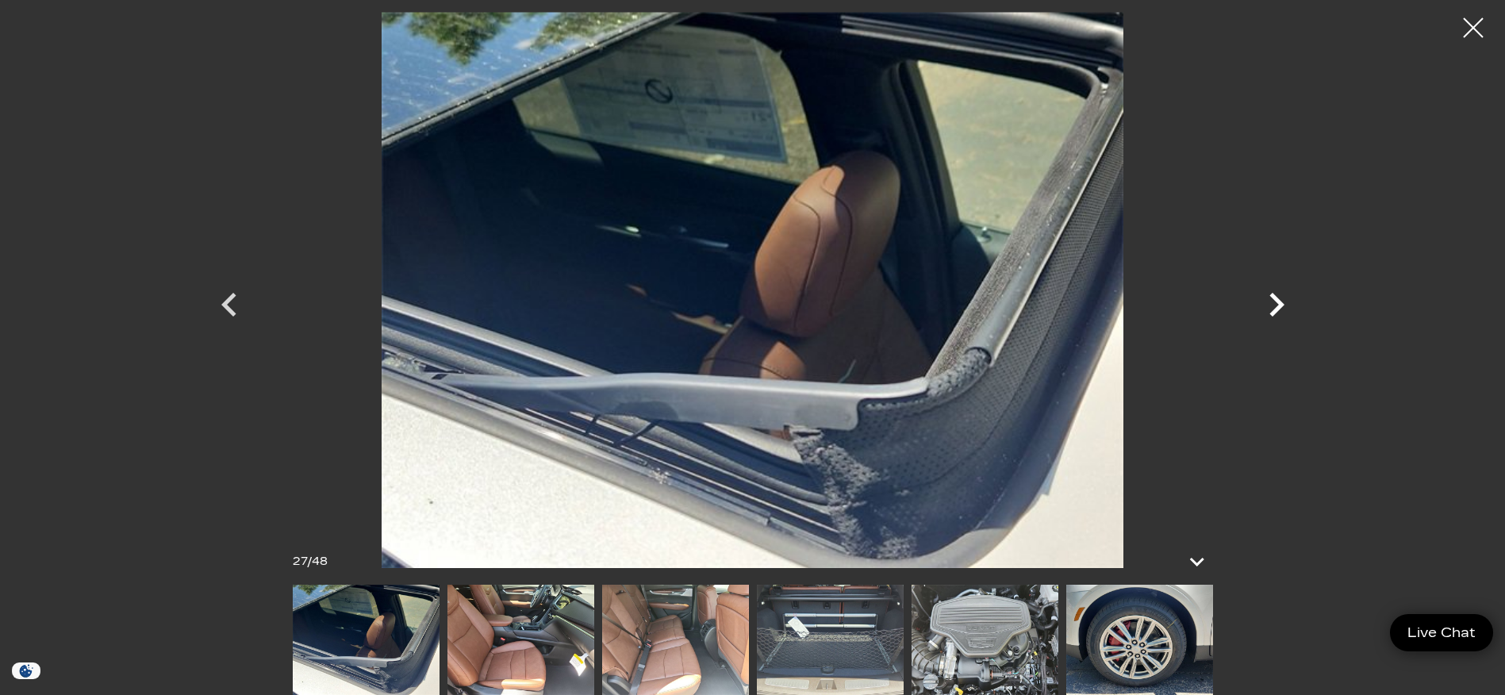
click at [1274, 303] on icon "Next" at bounding box center [1277, 305] width 48 height 48
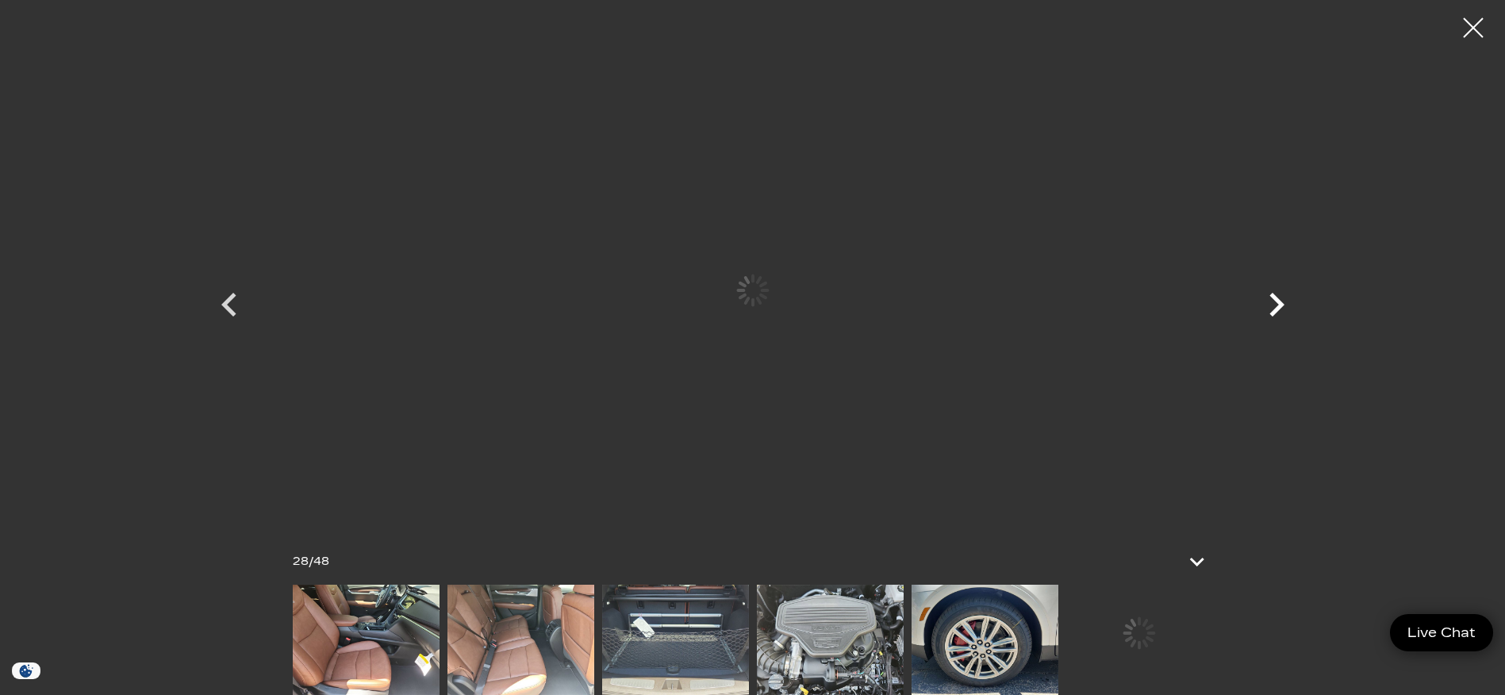
click at [1274, 303] on icon "Next" at bounding box center [1277, 305] width 48 height 48
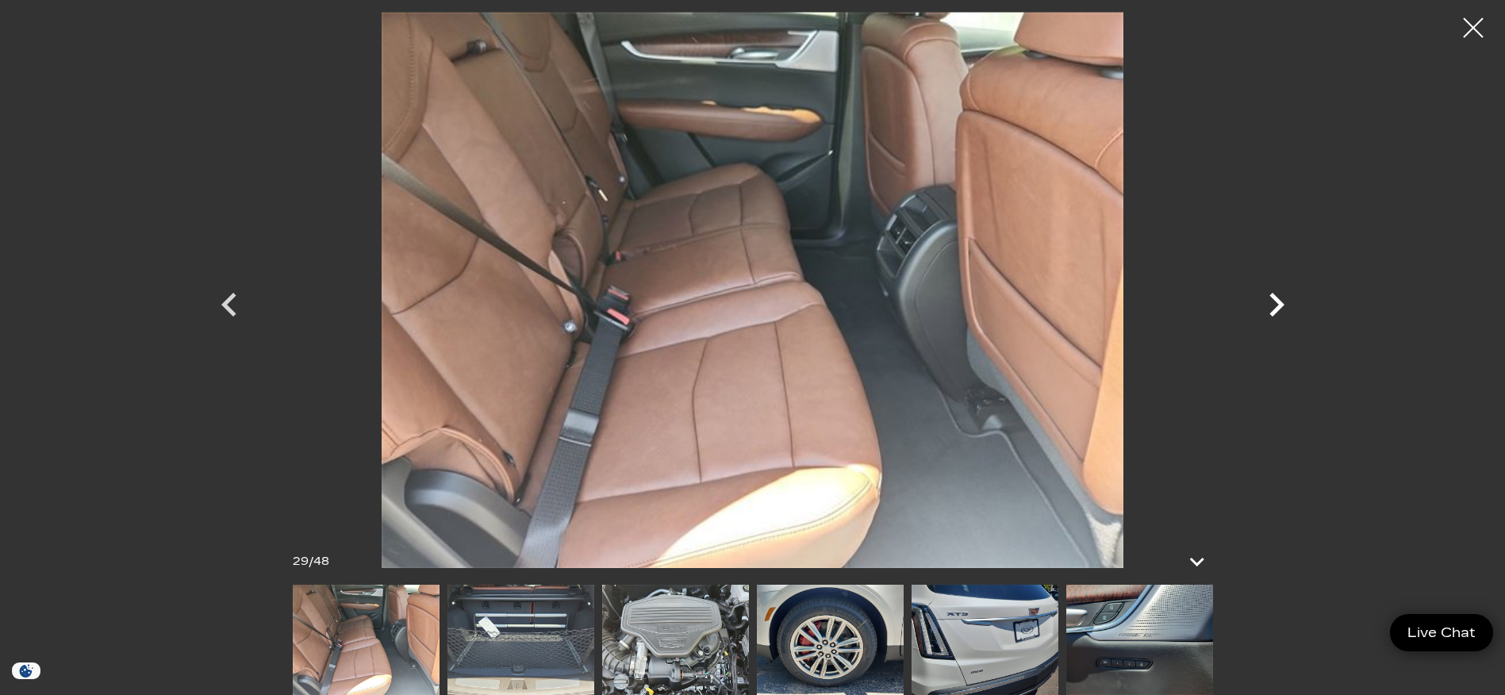
click at [1274, 303] on icon "Next" at bounding box center [1277, 305] width 48 height 48
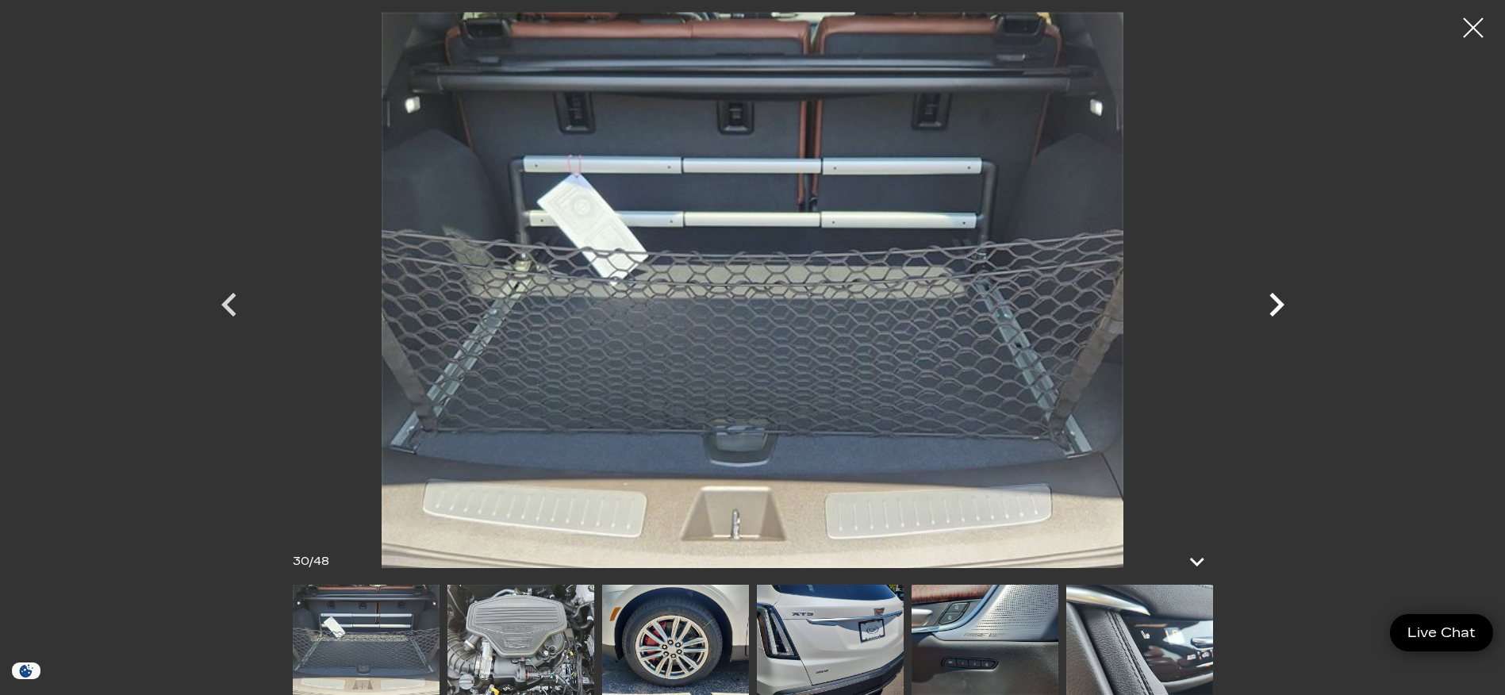
click at [1274, 303] on icon "Next" at bounding box center [1277, 305] width 48 height 48
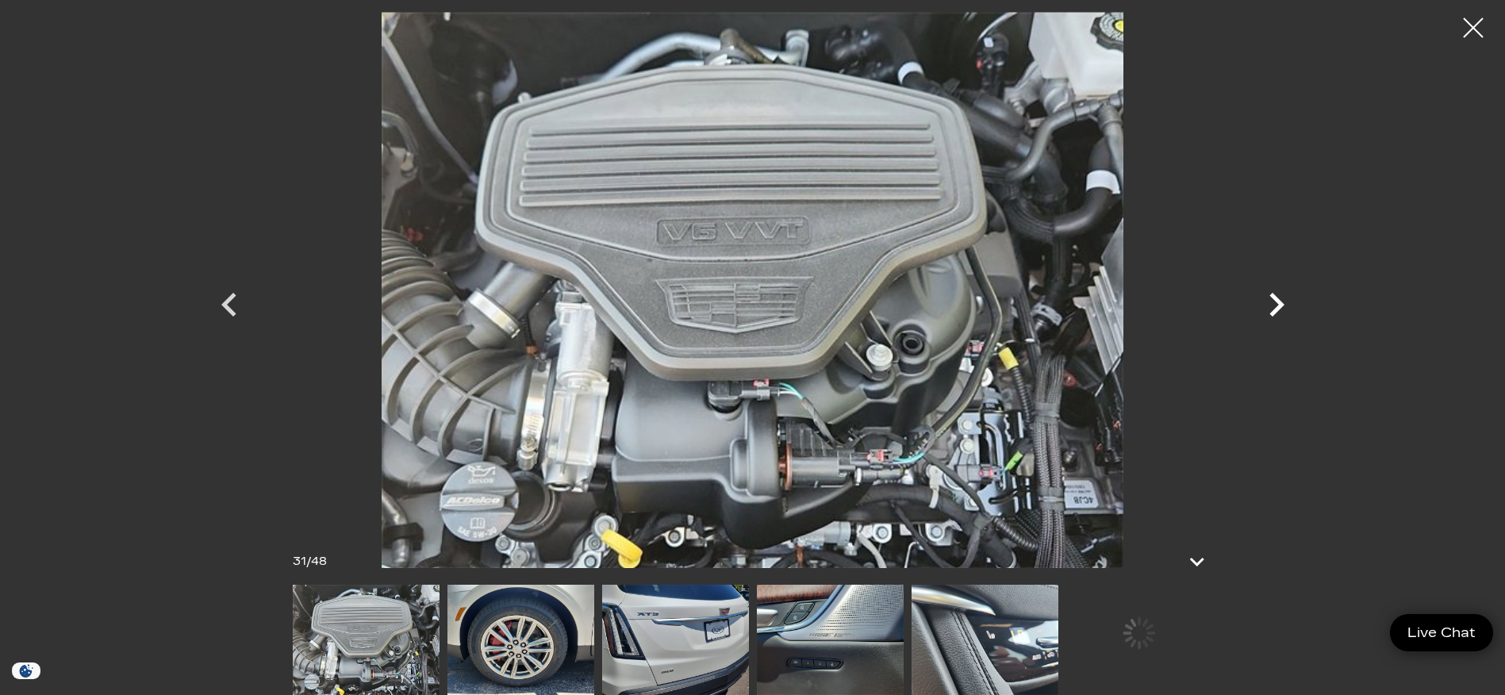
click at [1274, 303] on icon "Next" at bounding box center [1277, 305] width 48 height 48
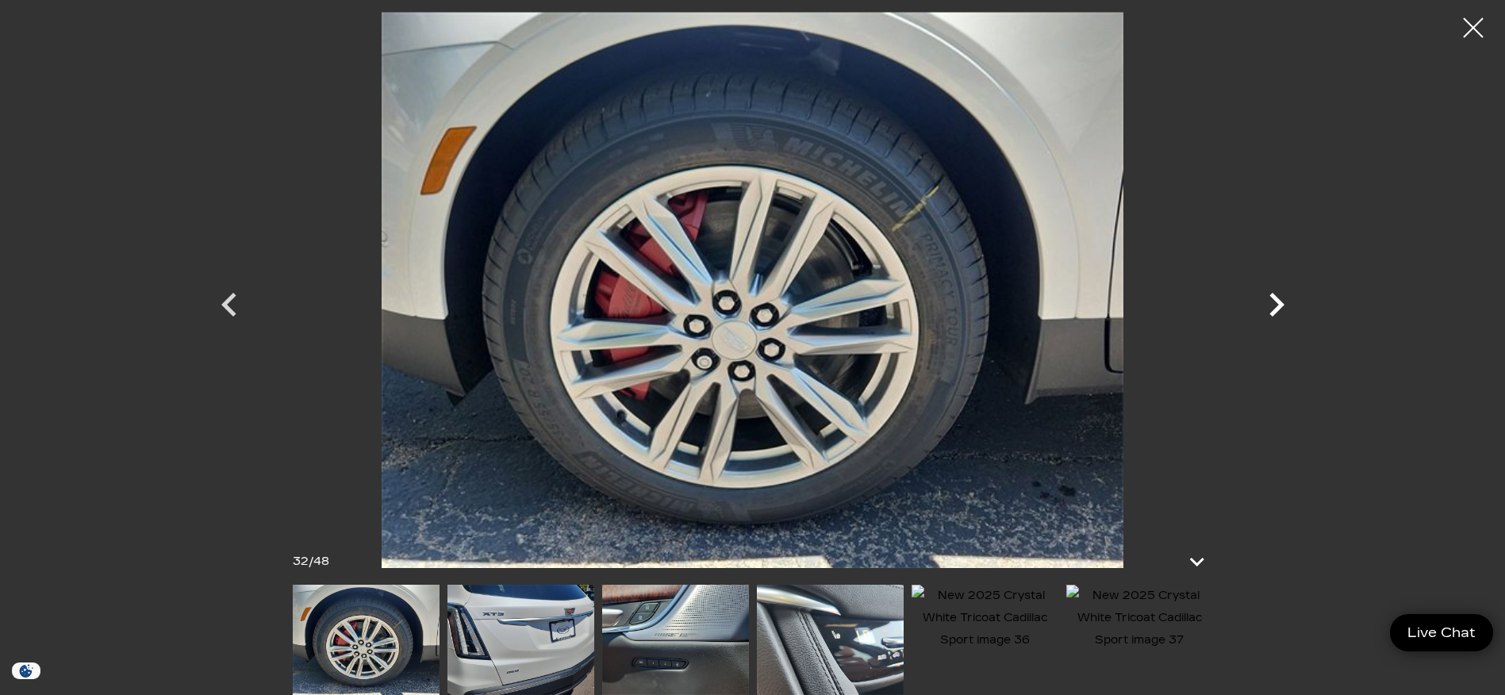
click at [1274, 303] on icon "Next" at bounding box center [1277, 305] width 48 height 48
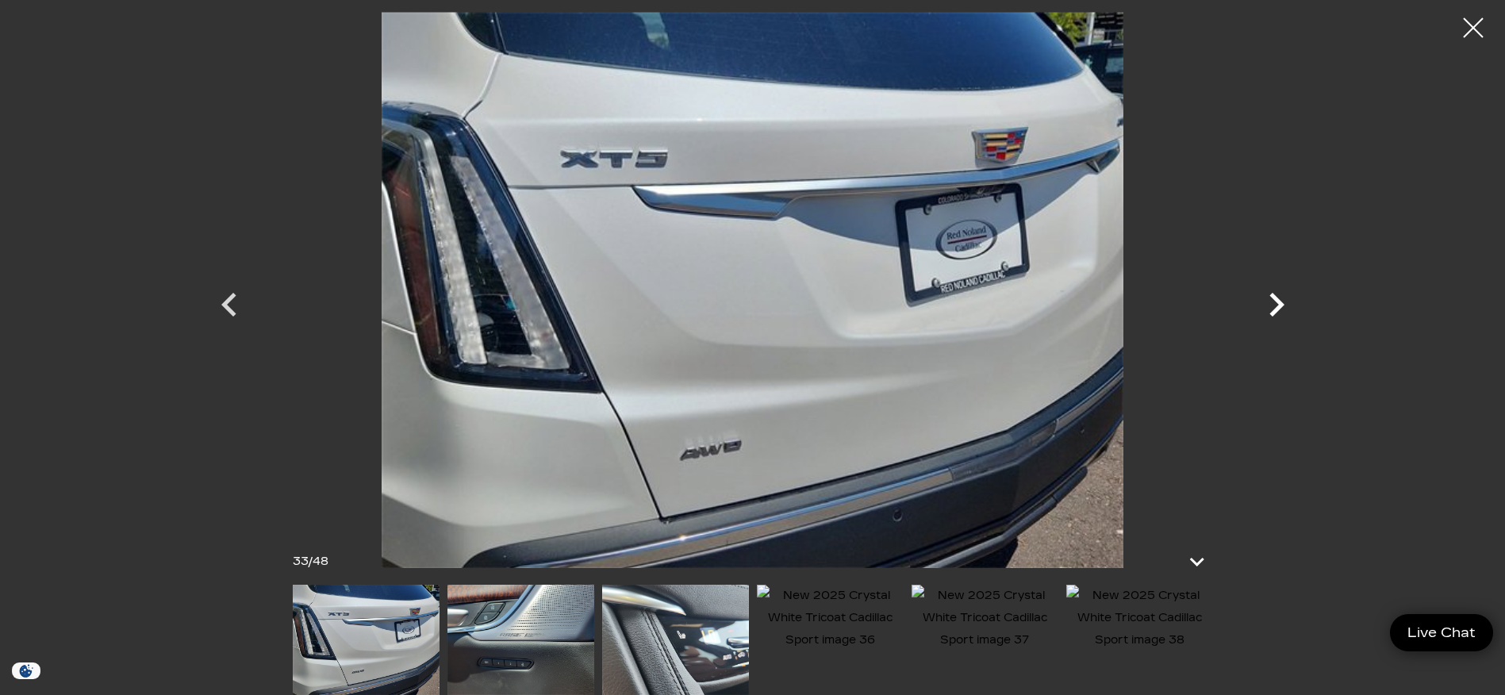
click at [1274, 303] on icon "Next" at bounding box center [1277, 305] width 48 height 48
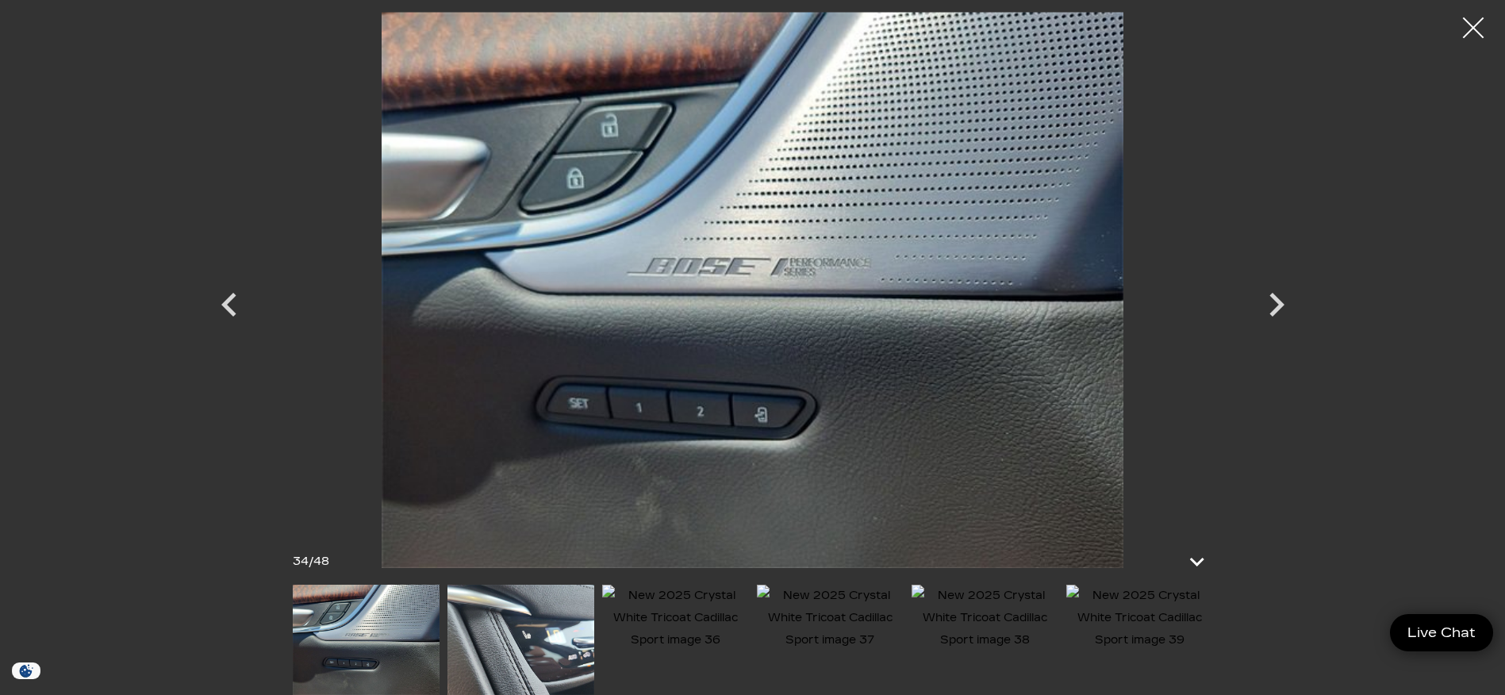
click at [1467, 32] on div at bounding box center [1474, 28] width 42 height 42
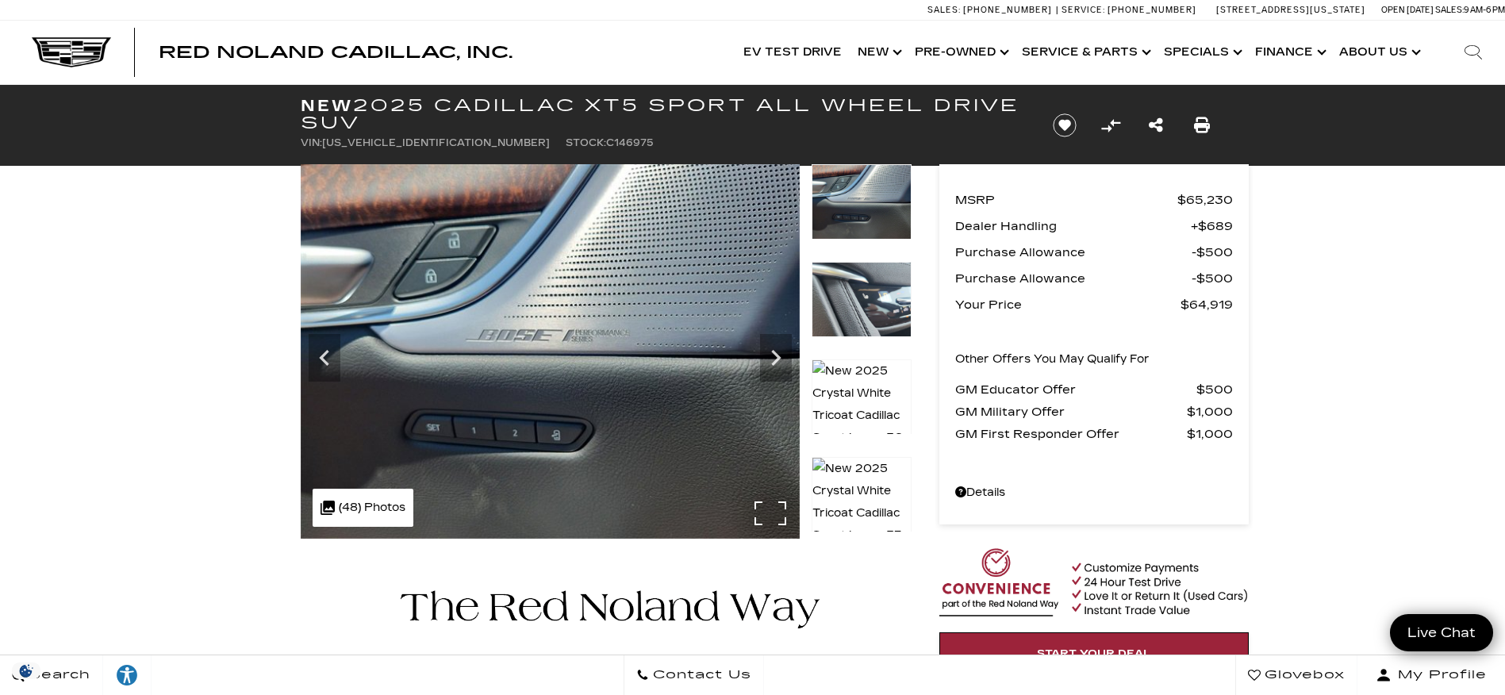
click at [371, 506] on div ".cls-1, .cls-3 { fill: #c50033; } .cls-1 { clip-rule: evenodd; } .cls-2 { clip-…" at bounding box center [363, 508] width 101 height 38
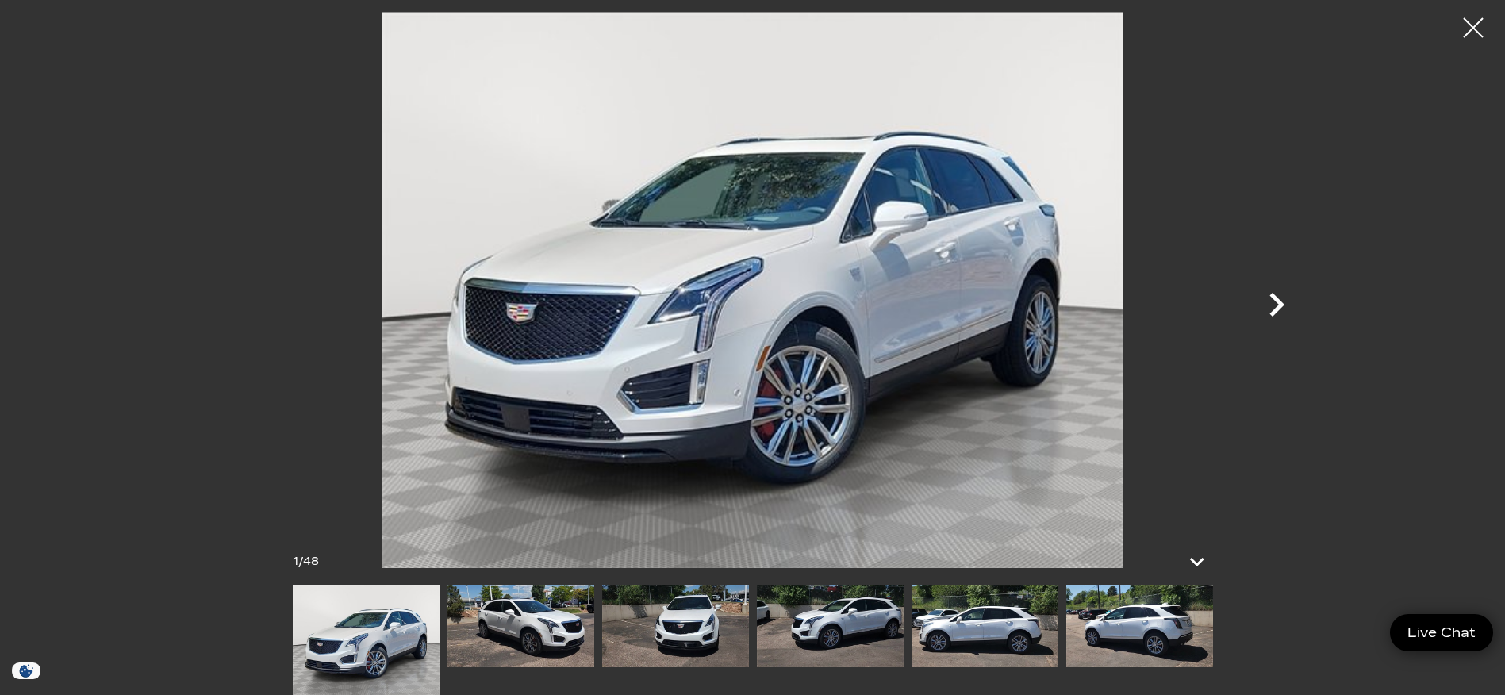
click at [1267, 301] on icon "Next" at bounding box center [1277, 305] width 48 height 48
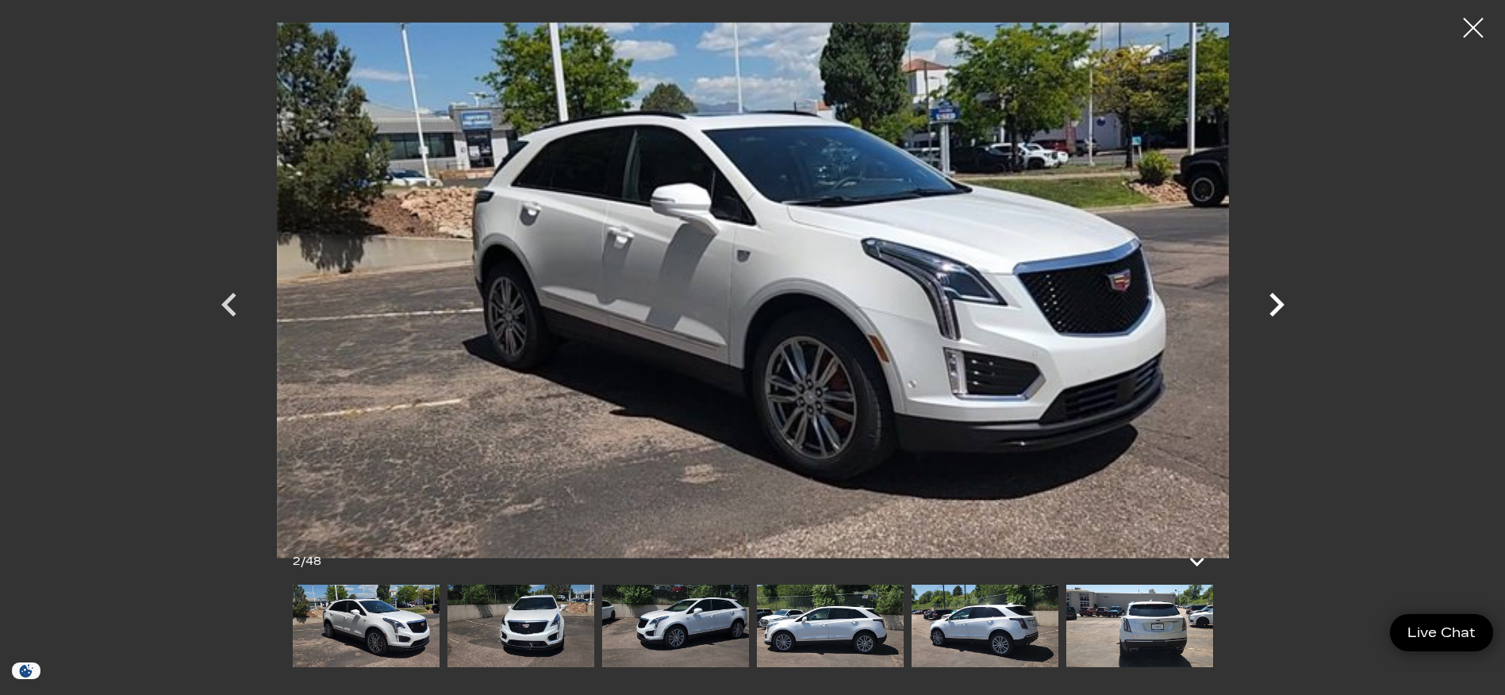
click at [1267, 301] on icon "Next" at bounding box center [1277, 305] width 48 height 48
